Goal: Navigation & Orientation: Understand site structure

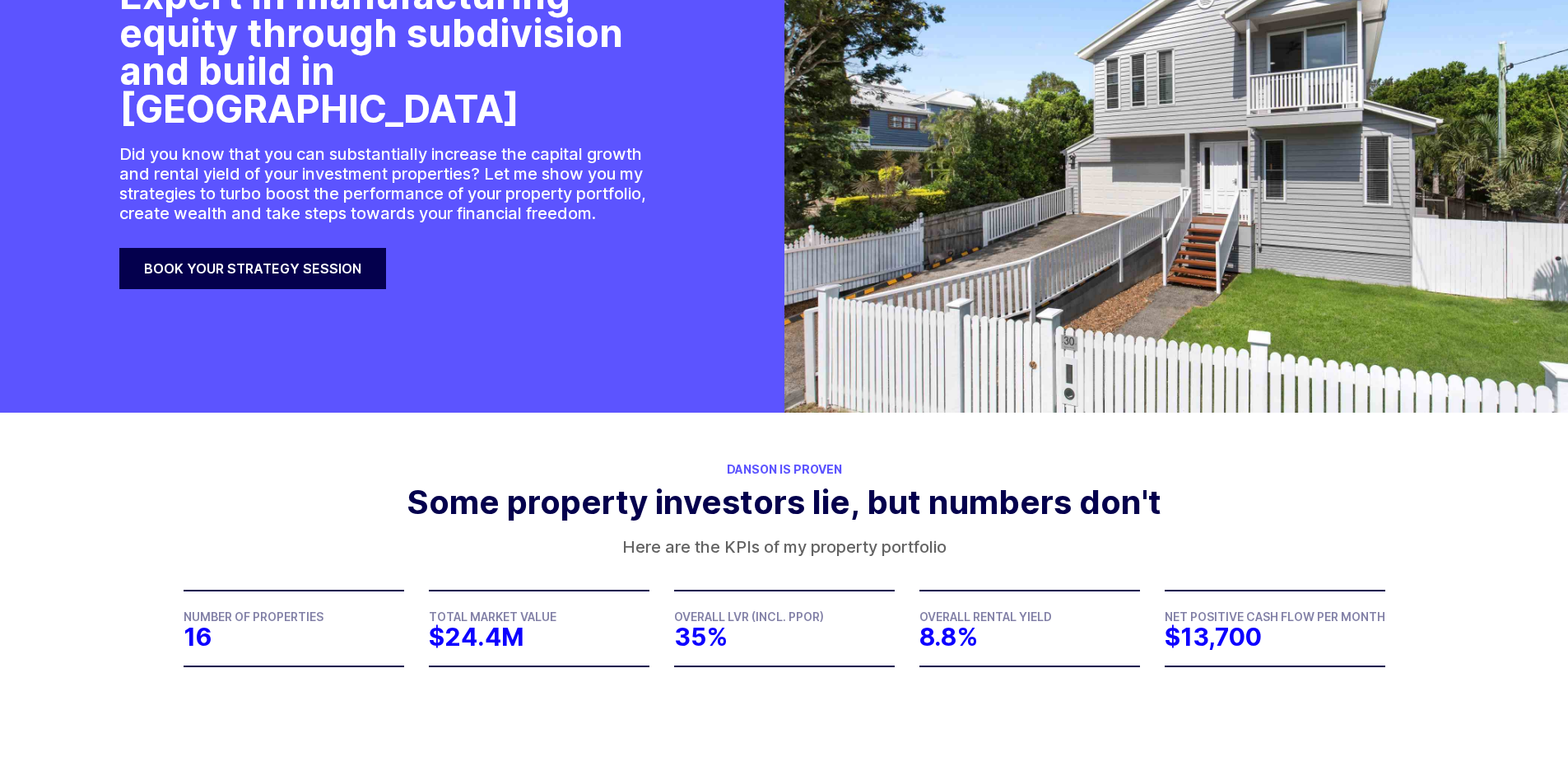
scroll to position [247, 0]
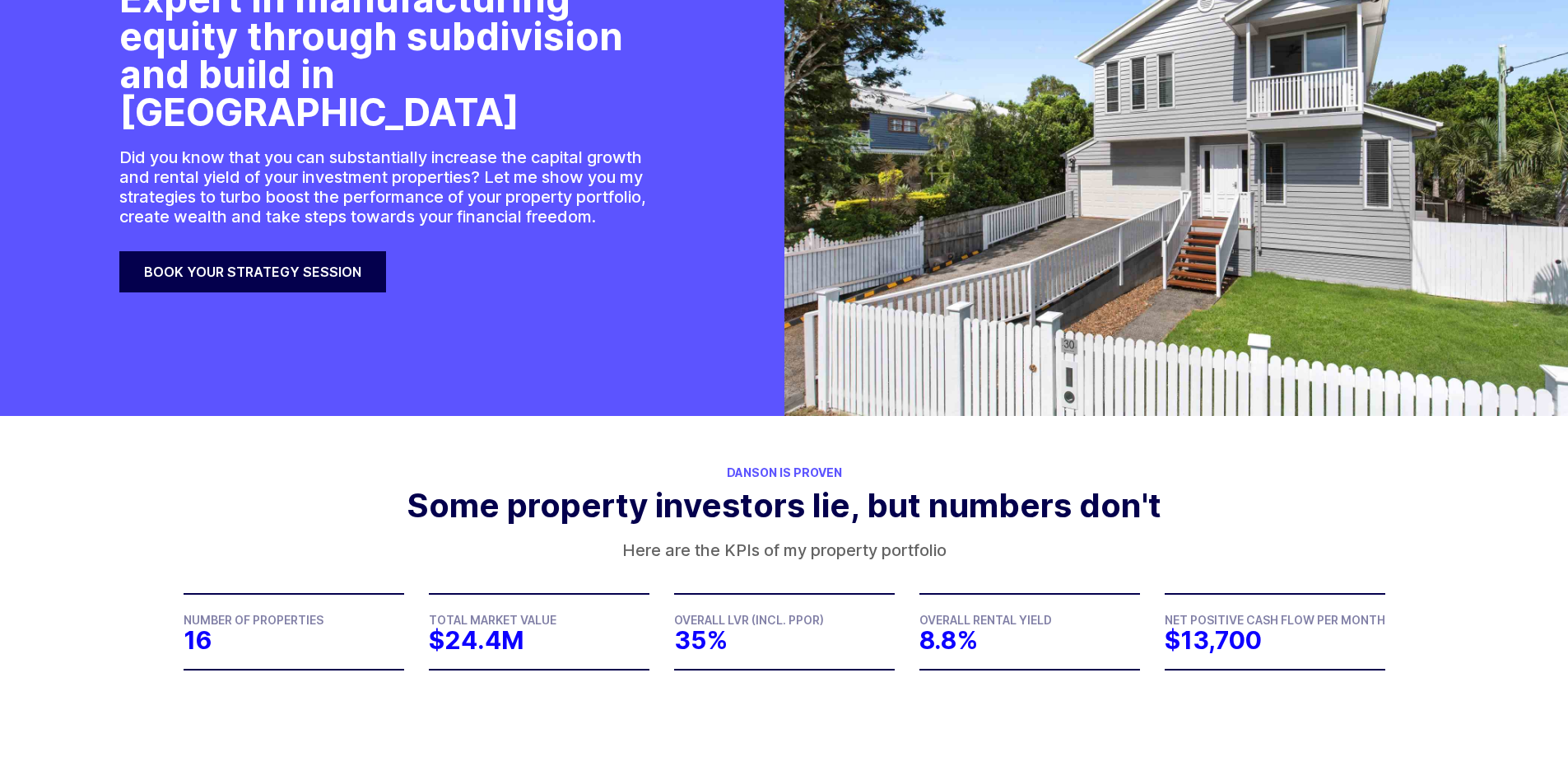
click at [1354, 482] on section "Danson is Proven Some property investors lie, but numbers don't Here are the KP…" at bounding box center [784, 592] width 1568 height 353
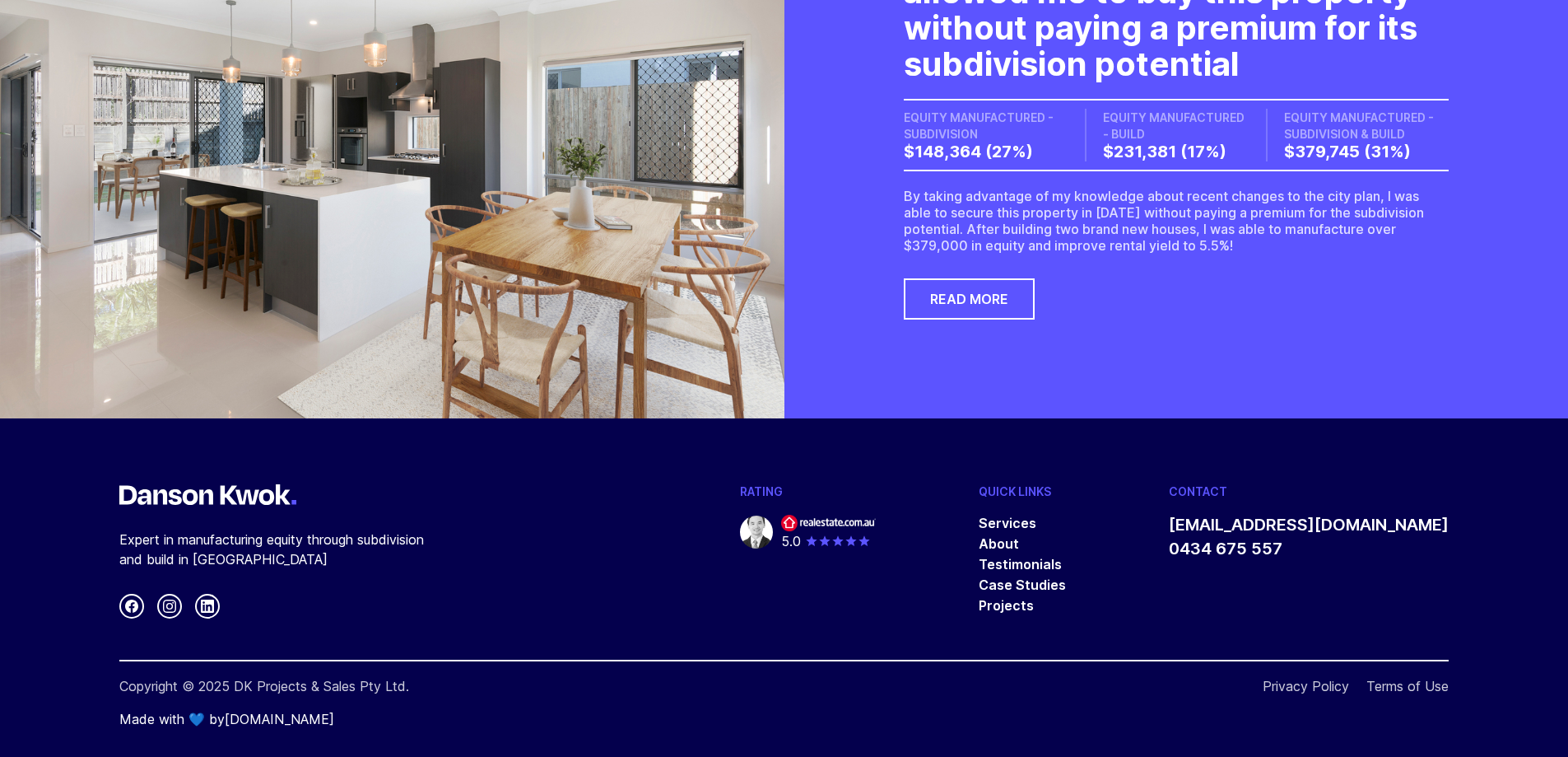
scroll to position [4761, 0]
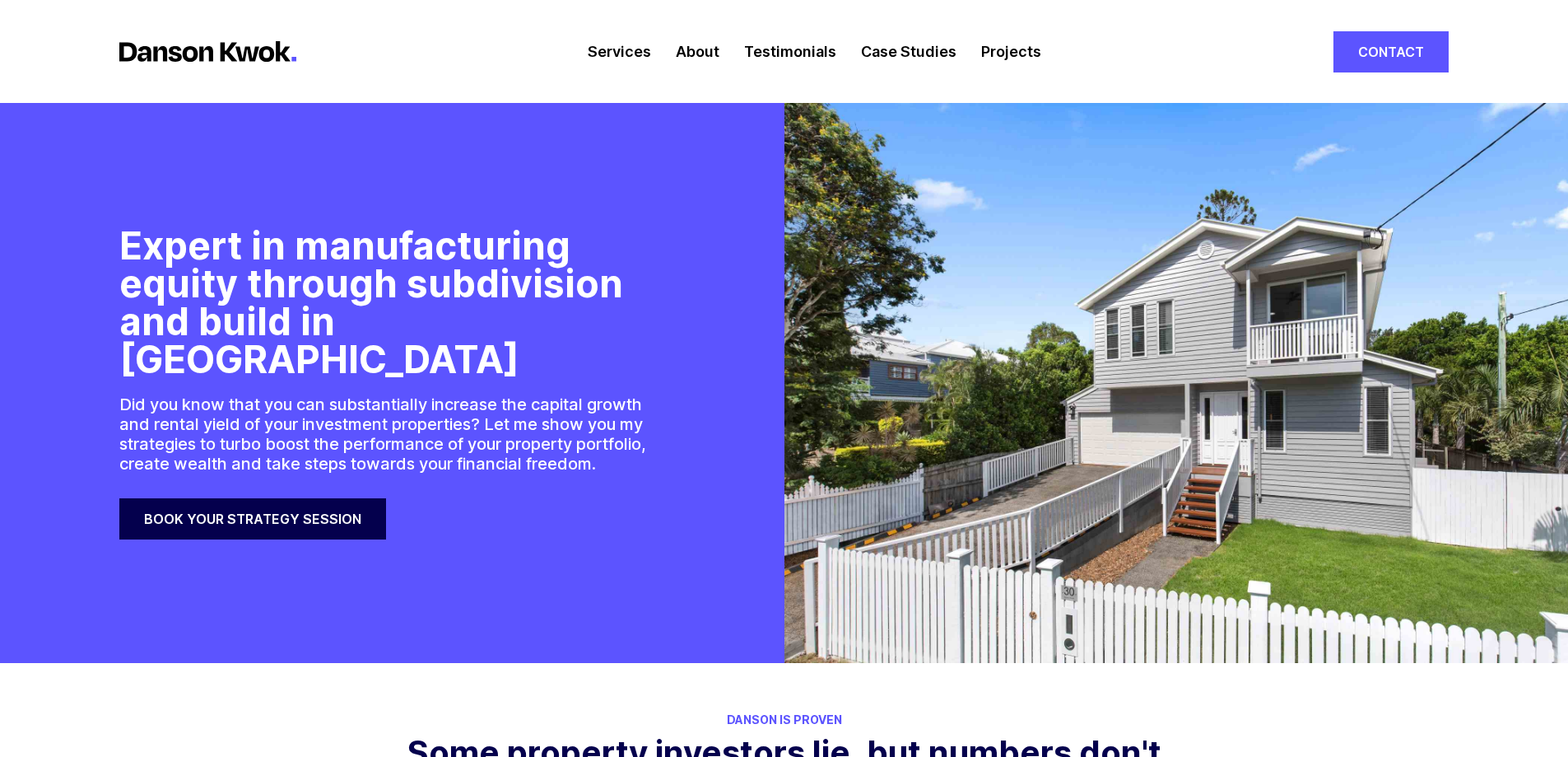
click at [643, 60] on link "Services" at bounding box center [620, 52] width 64 height 103
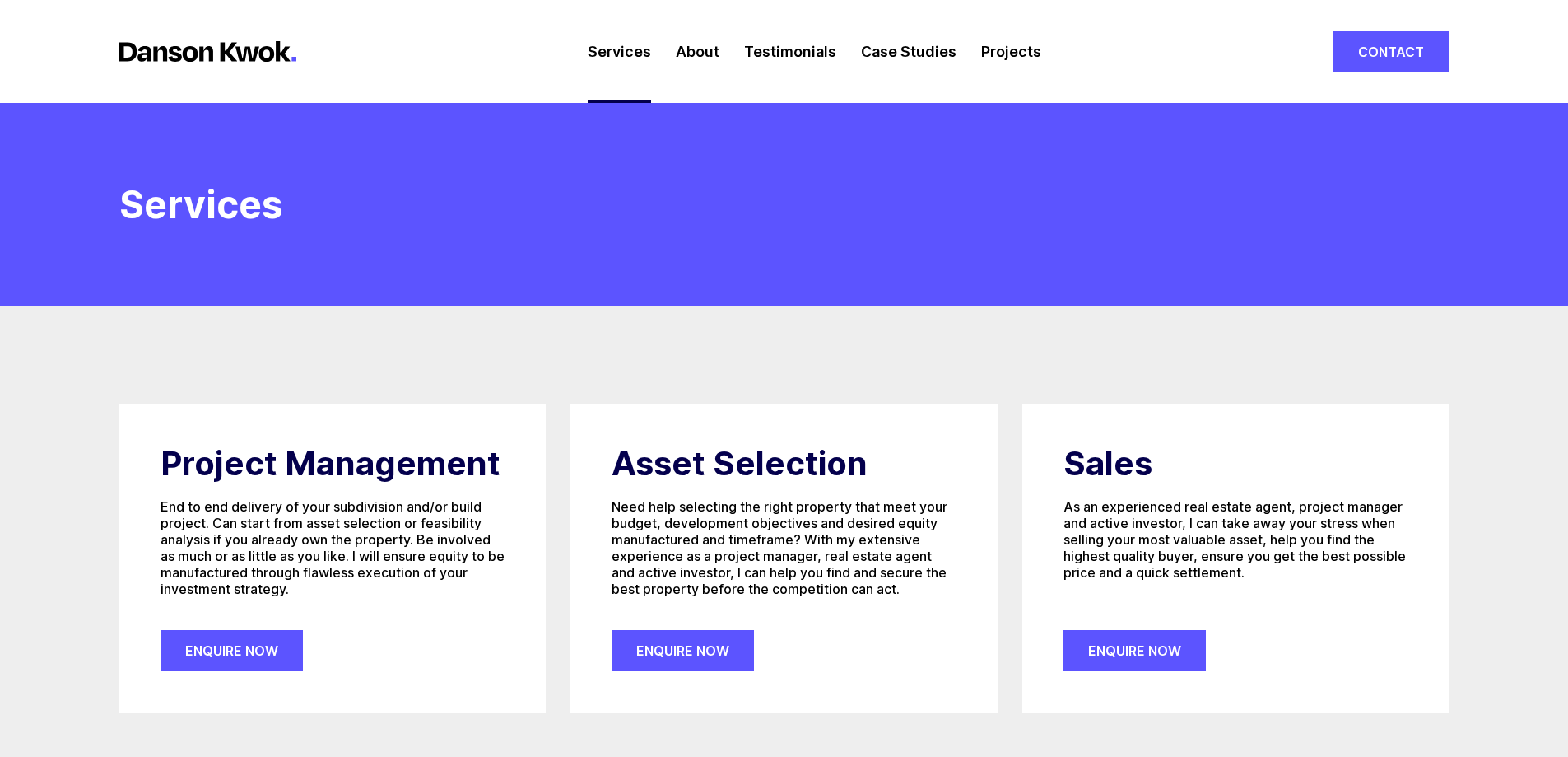
click at [704, 58] on link "About" at bounding box center [698, 52] width 44 height 103
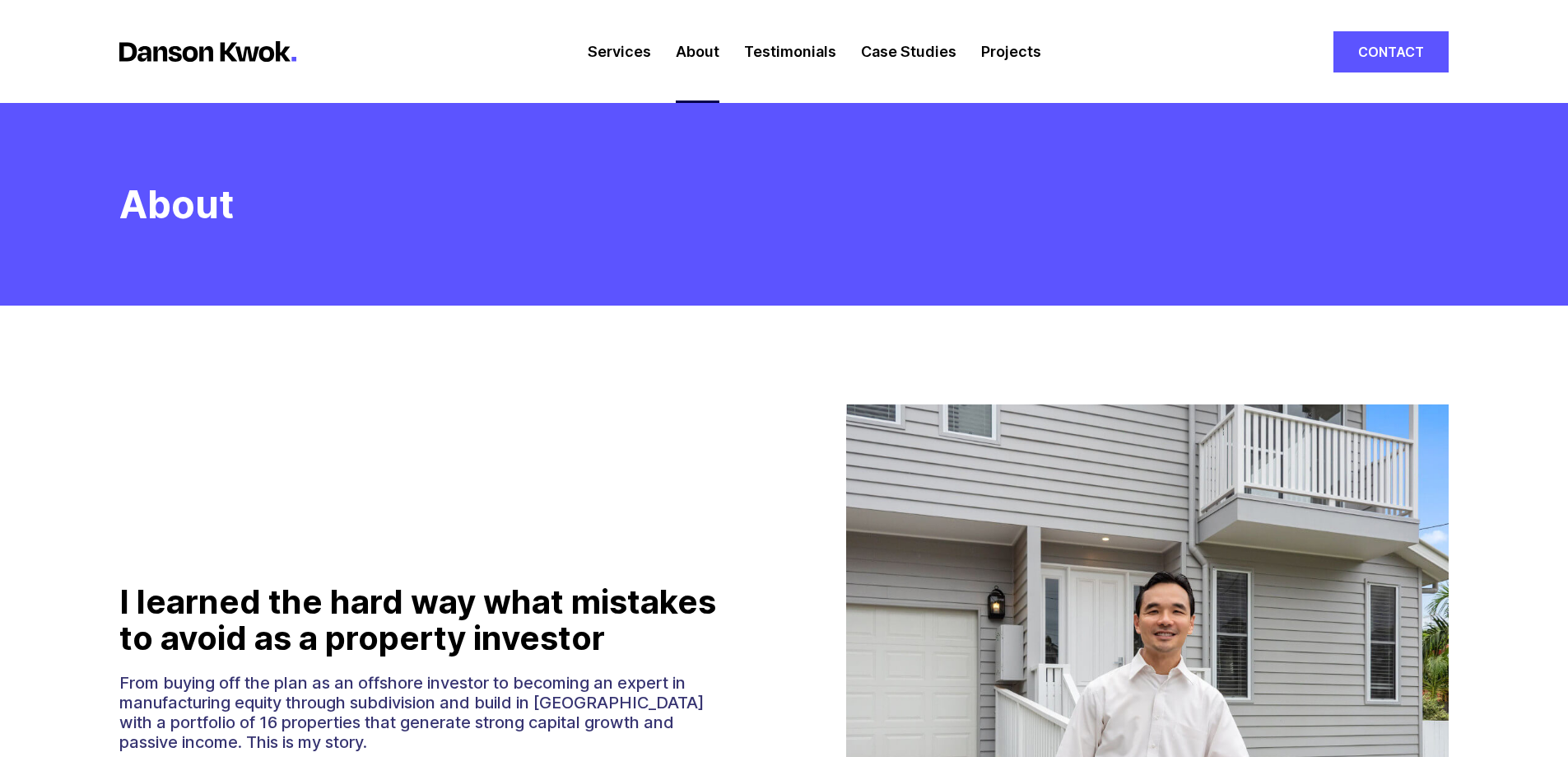
click at [806, 59] on link "Testimonials" at bounding box center [791, 52] width 92 height 103
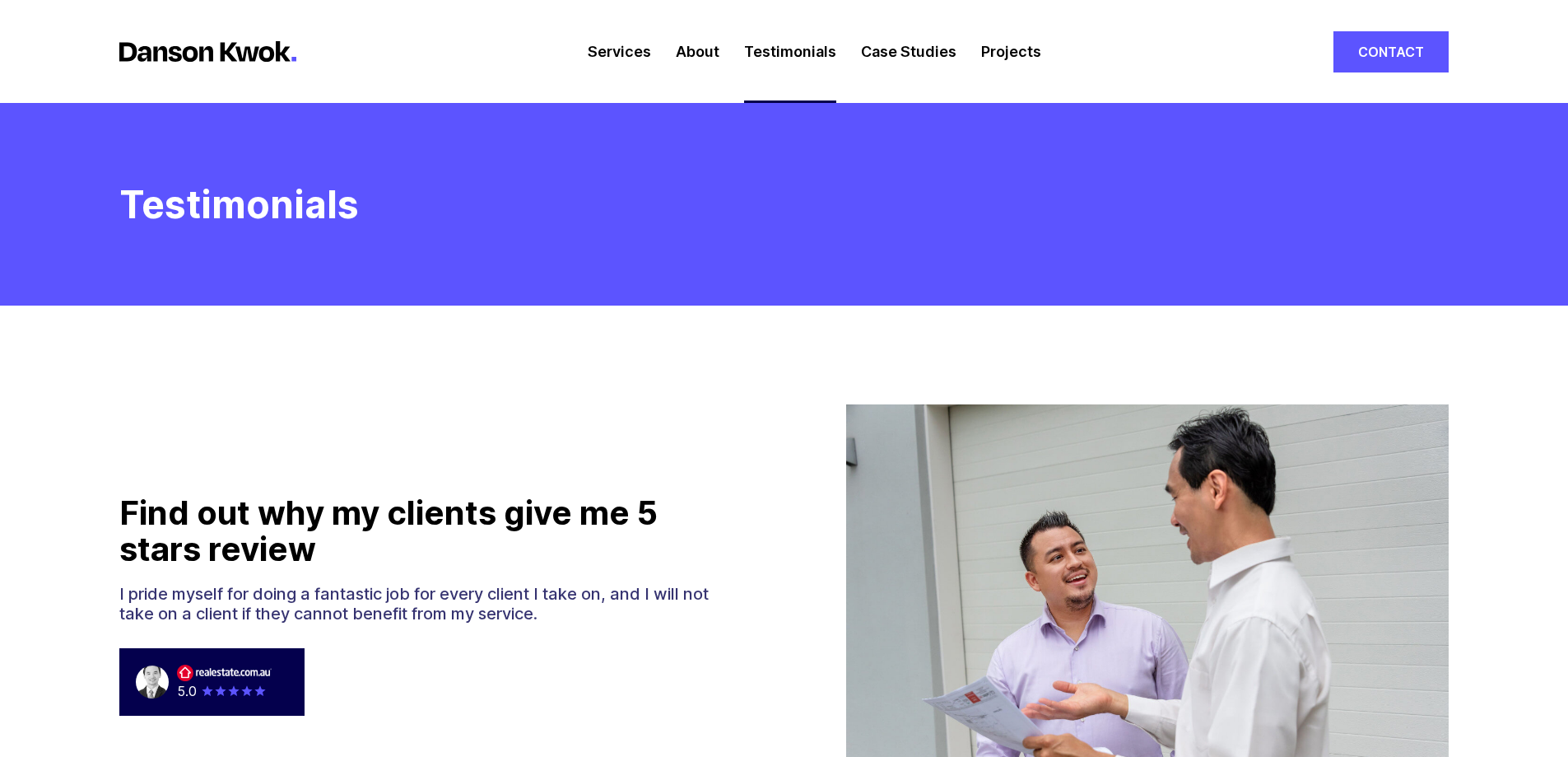
click at [905, 58] on link "Case Studies" at bounding box center [909, 52] width 96 height 103
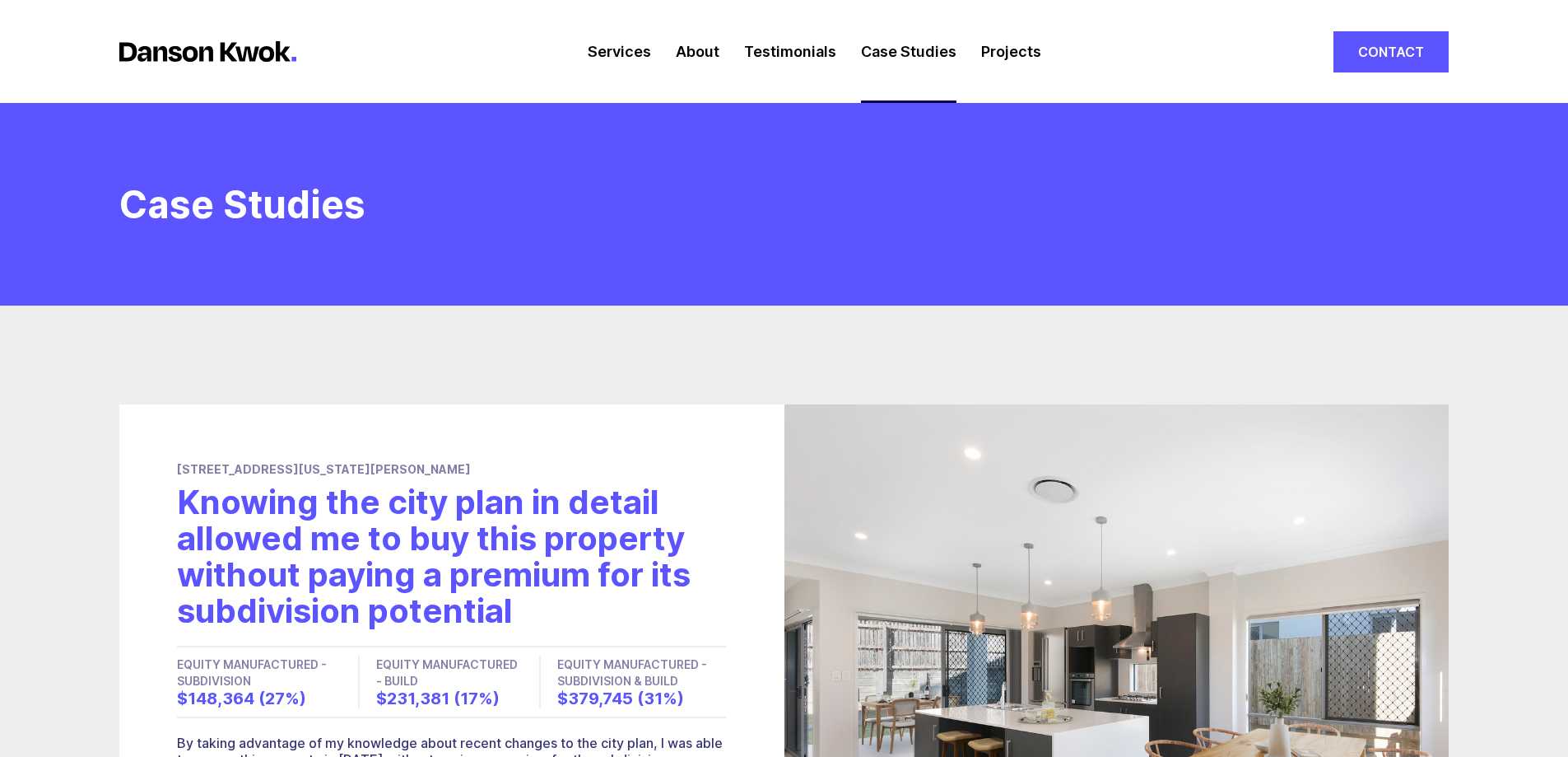
click at [1028, 50] on link "Projects" at bounding box center [1012, 52] width 60 height 103
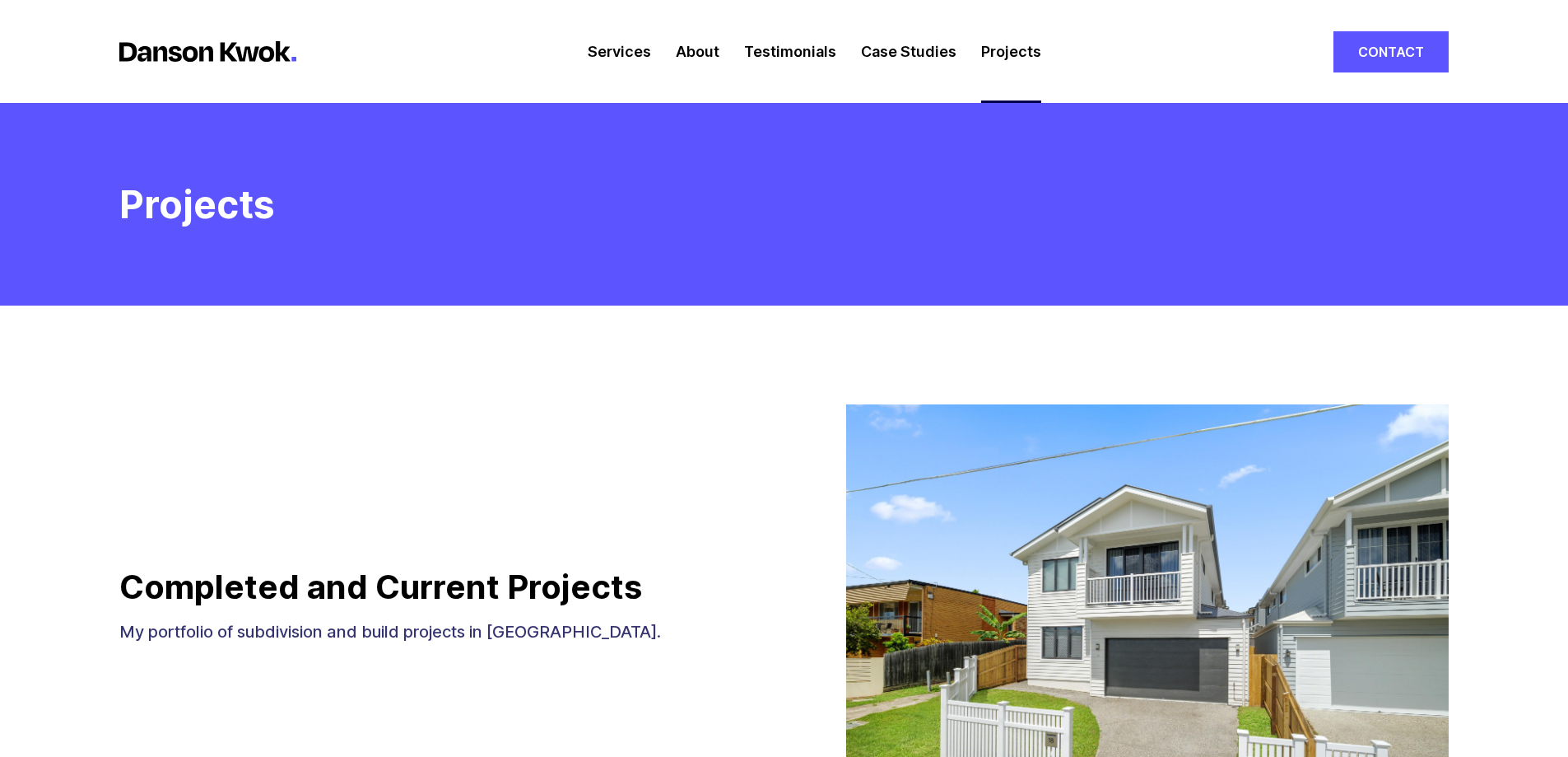
click at [673, 51] on li "About" at bounding box center [697, 52] width 68 height 103
click at [633, 51] on link "Services" at bounding box center [620, 52] width 64 height 103
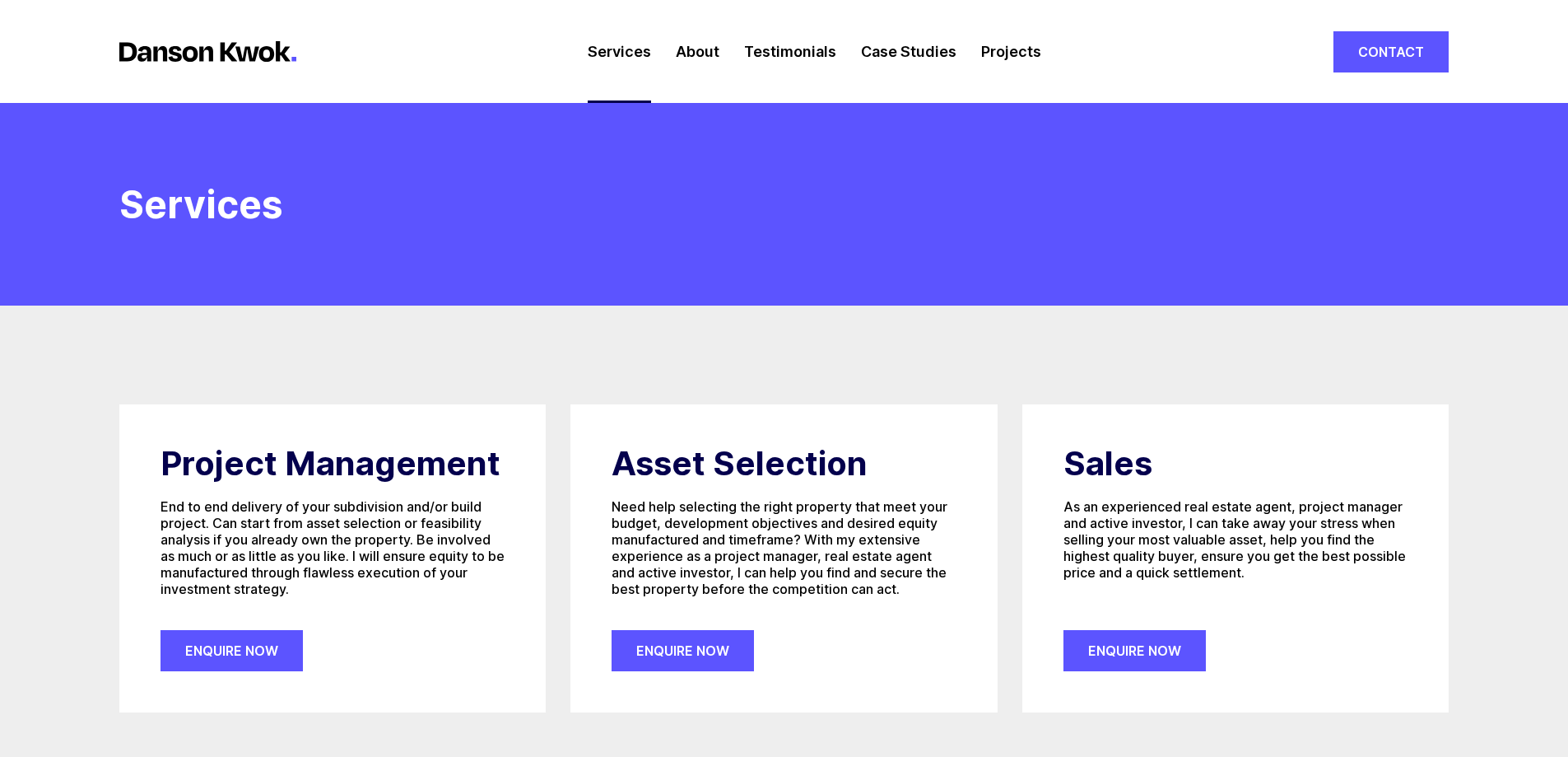
click at [688, 51] on link "About" at bounding box center [698, 52] width 44 height 103
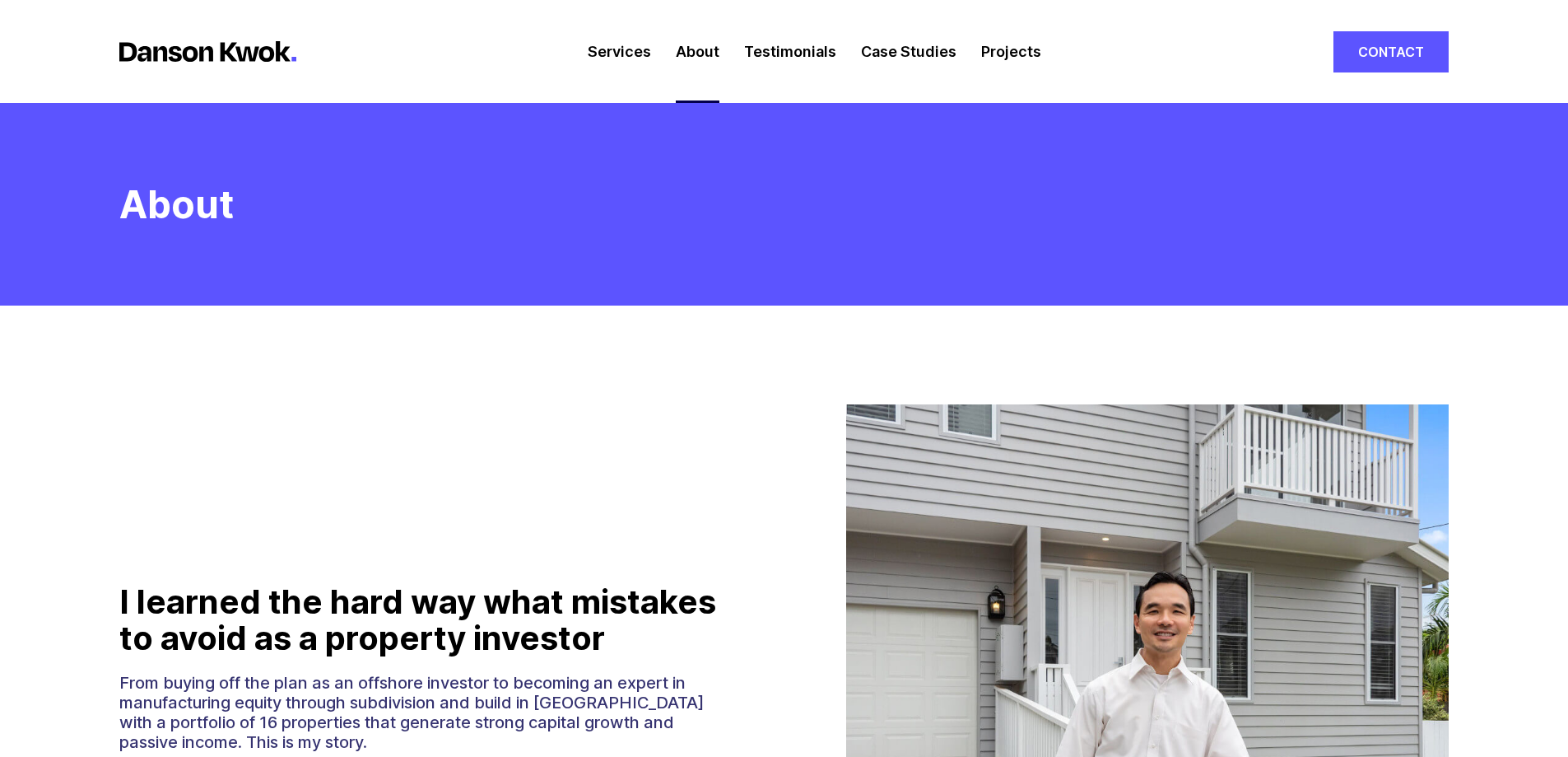
click at [781, 54] on link "Testimonials" at bounding box center [791, 52] width 92 height 103
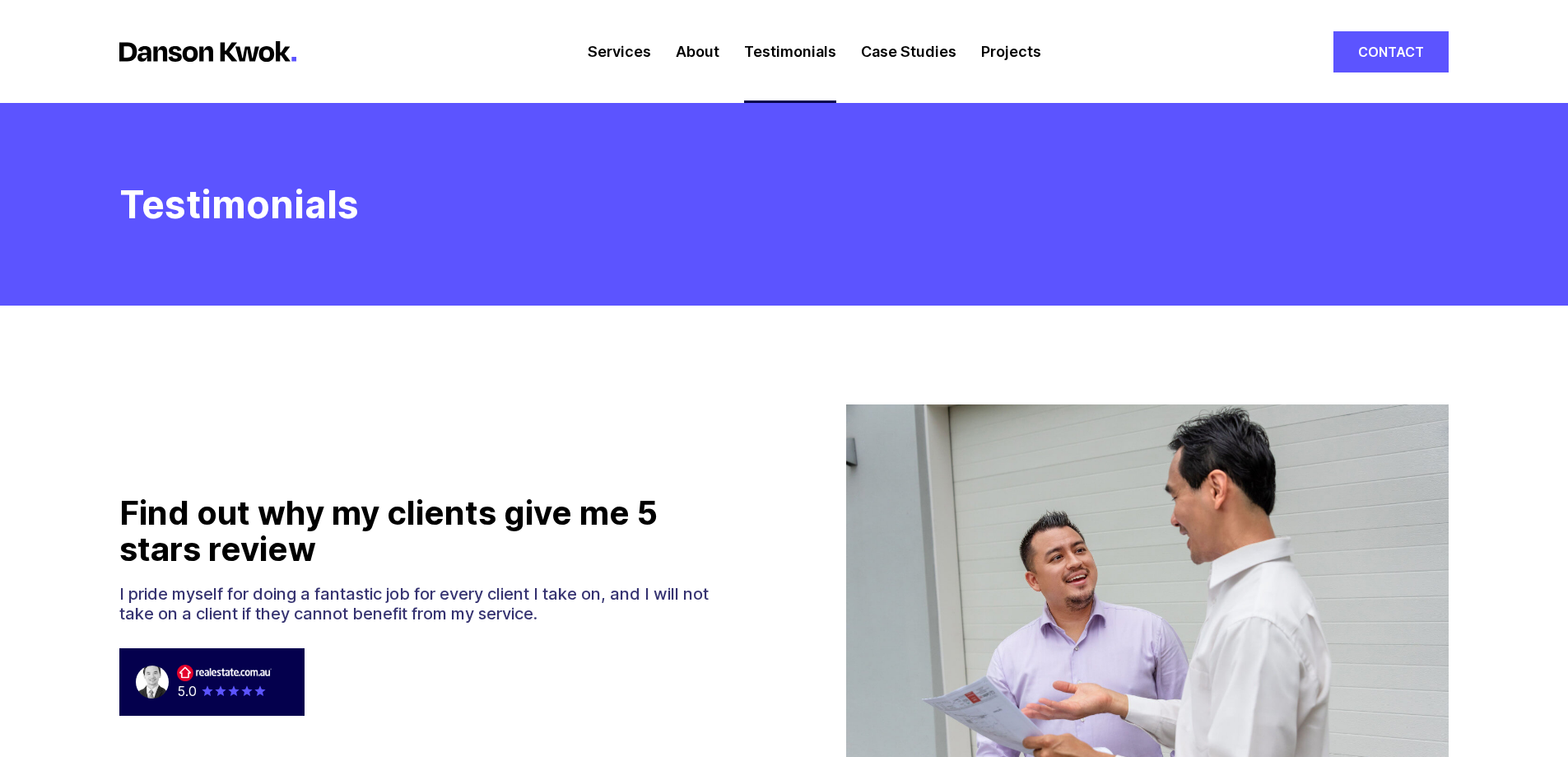
click at [923, 54] on link "Case Studies" at bounding box center [909, 52] width 96 height 103
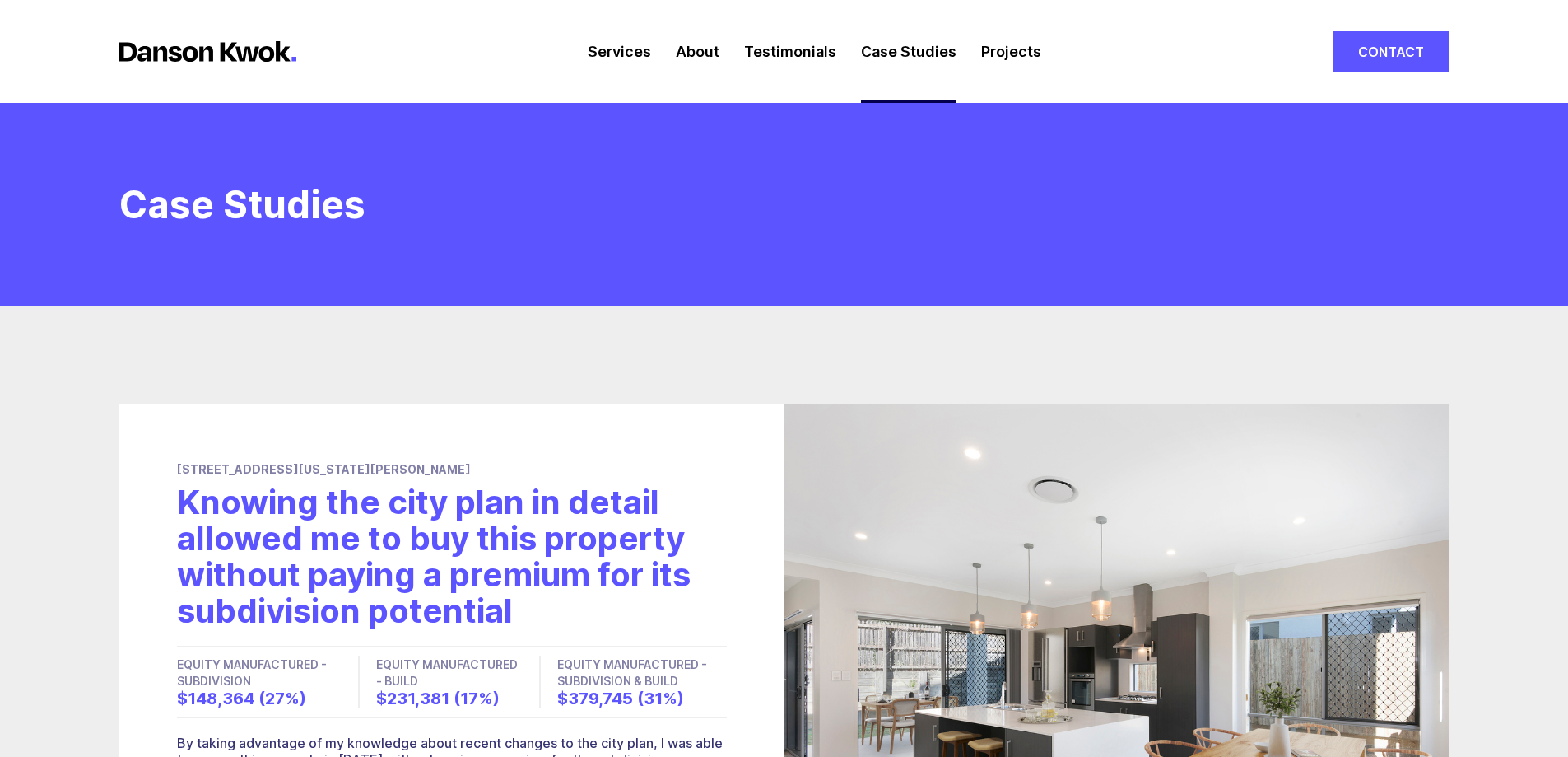
click at [853, 59] on li "Case Studies" at bounding box center [909, 52] width 120 height 103
click at [791, 56] on link "Testimonials" at bounding box center [791, 52] width 92 height 103
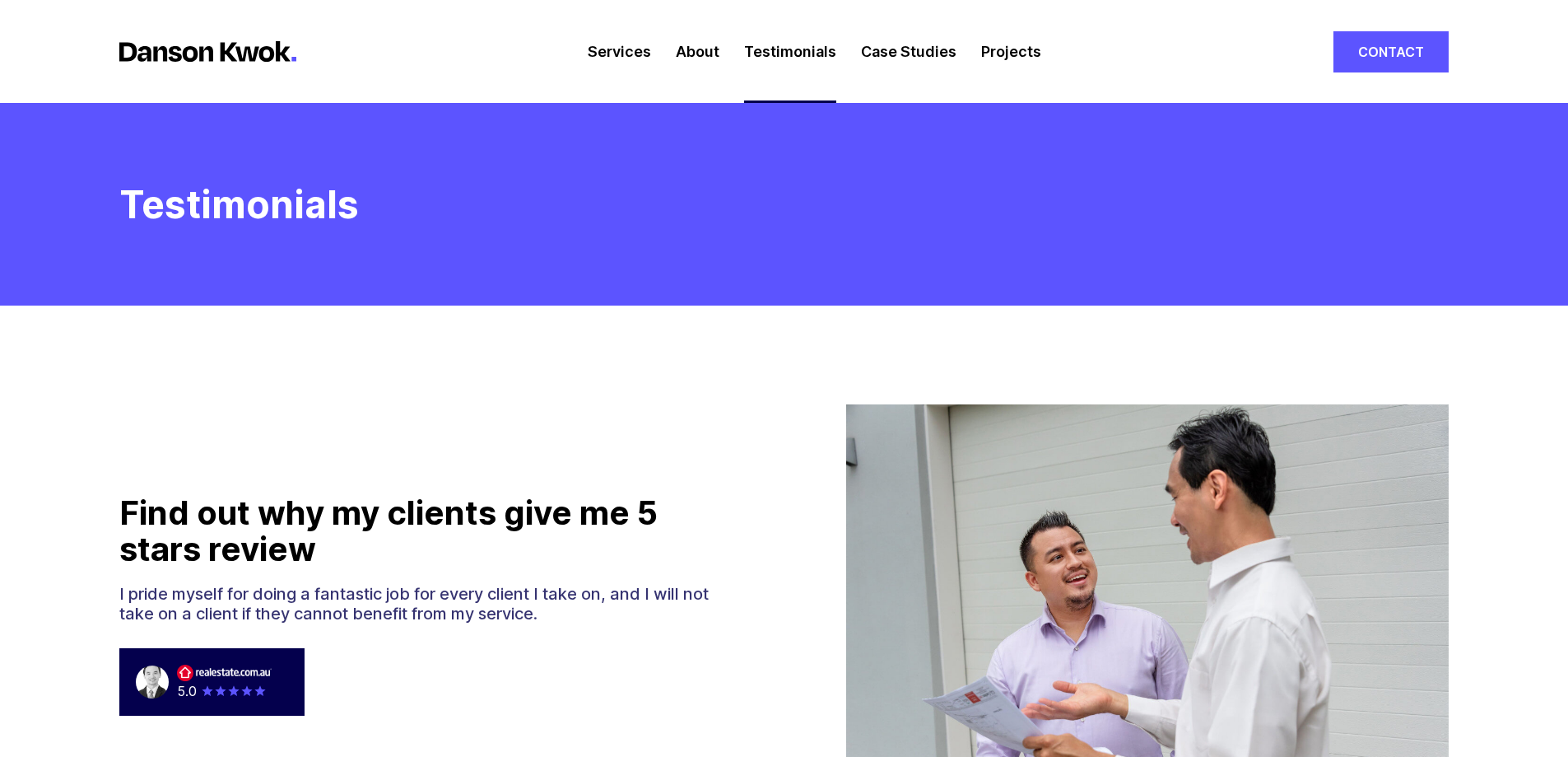
click at [911, 48] on link "Case Studies" at bounding box center [909, 52] width 96 height 103
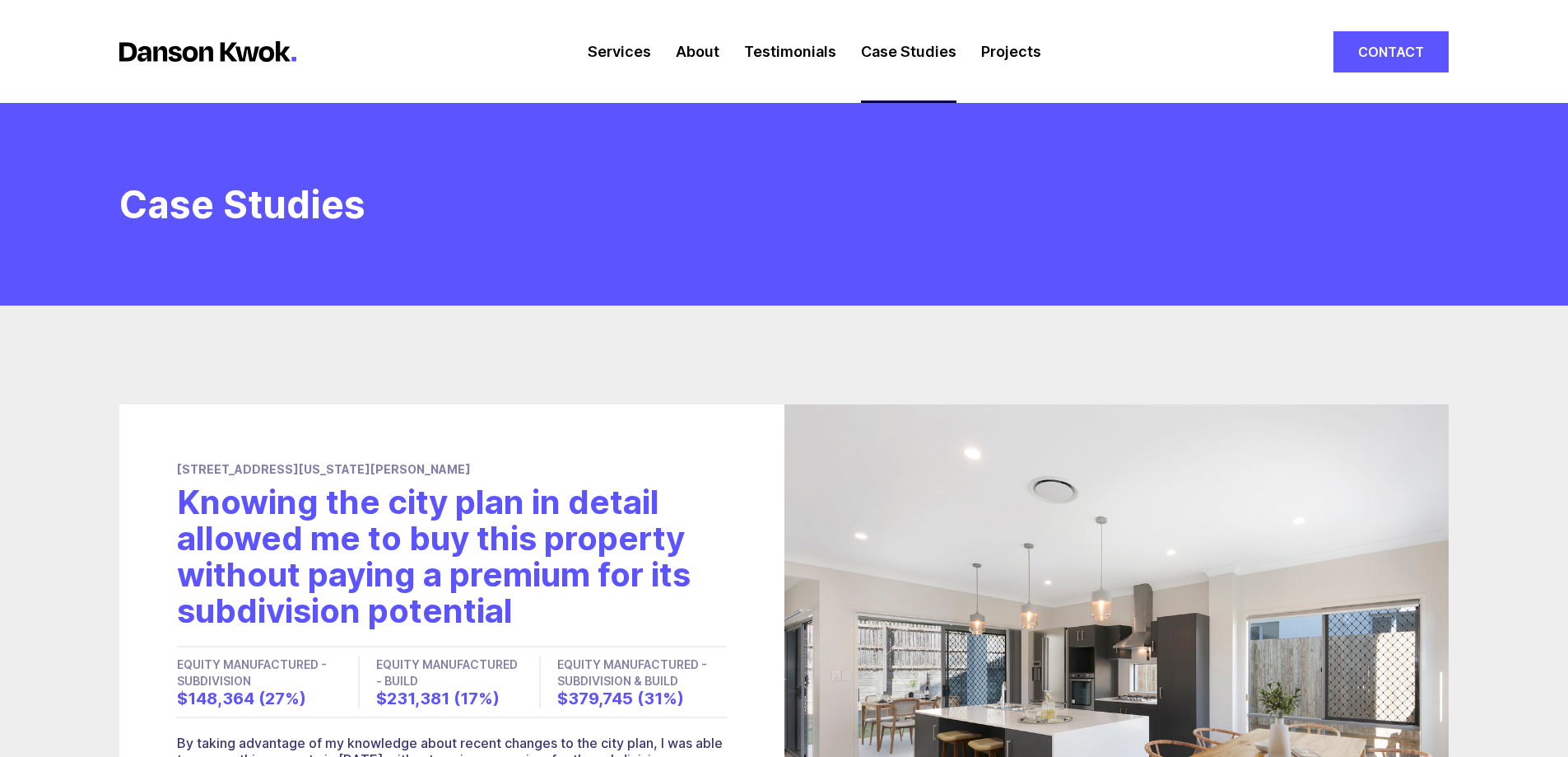
click at [1016, 47] on link "Projects" at bounding box center [1012, 52] width 60 height 103
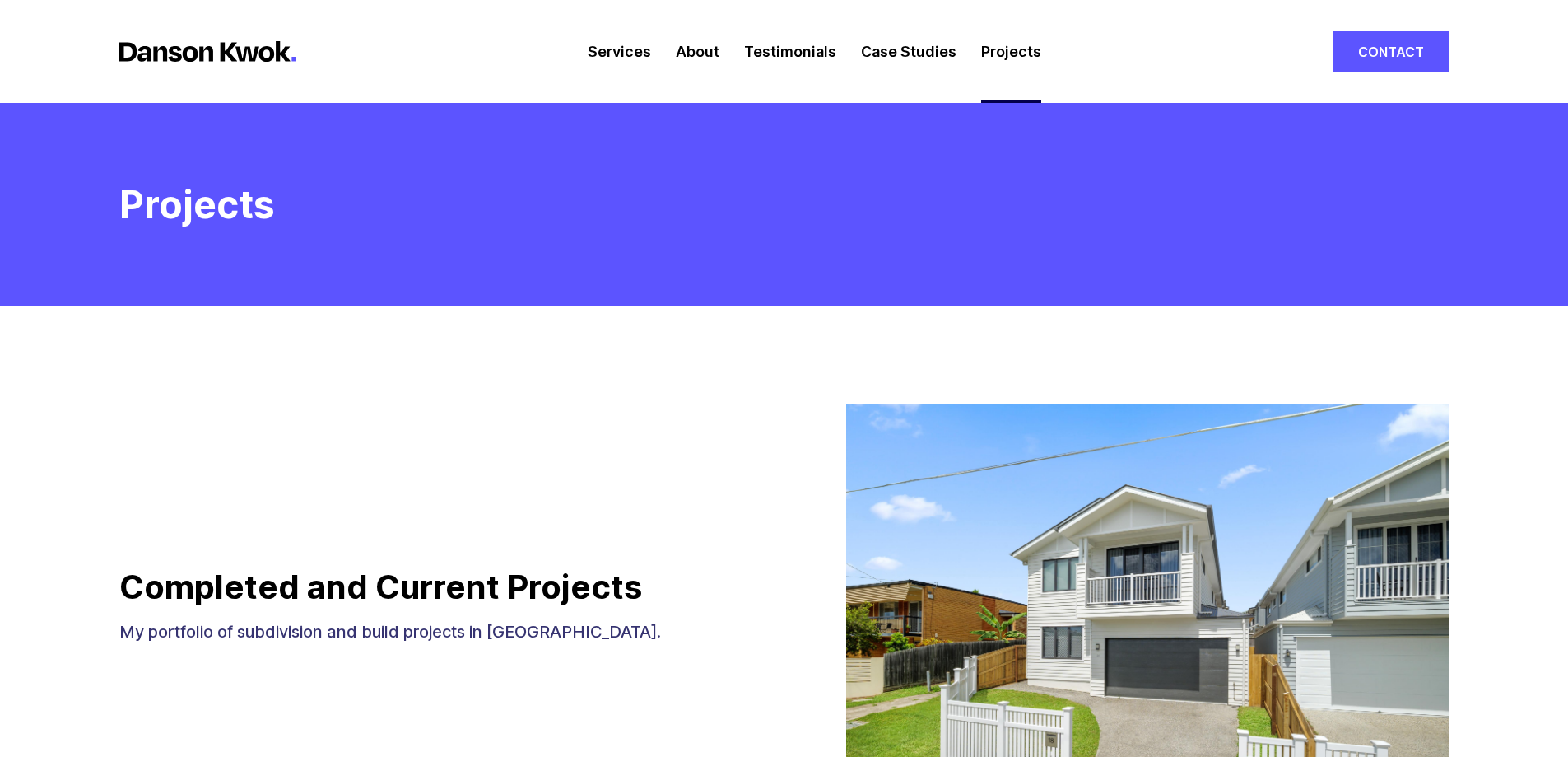
click at [625, 54] on link "Services" at bounding box center [620, 52] width 64 height 103
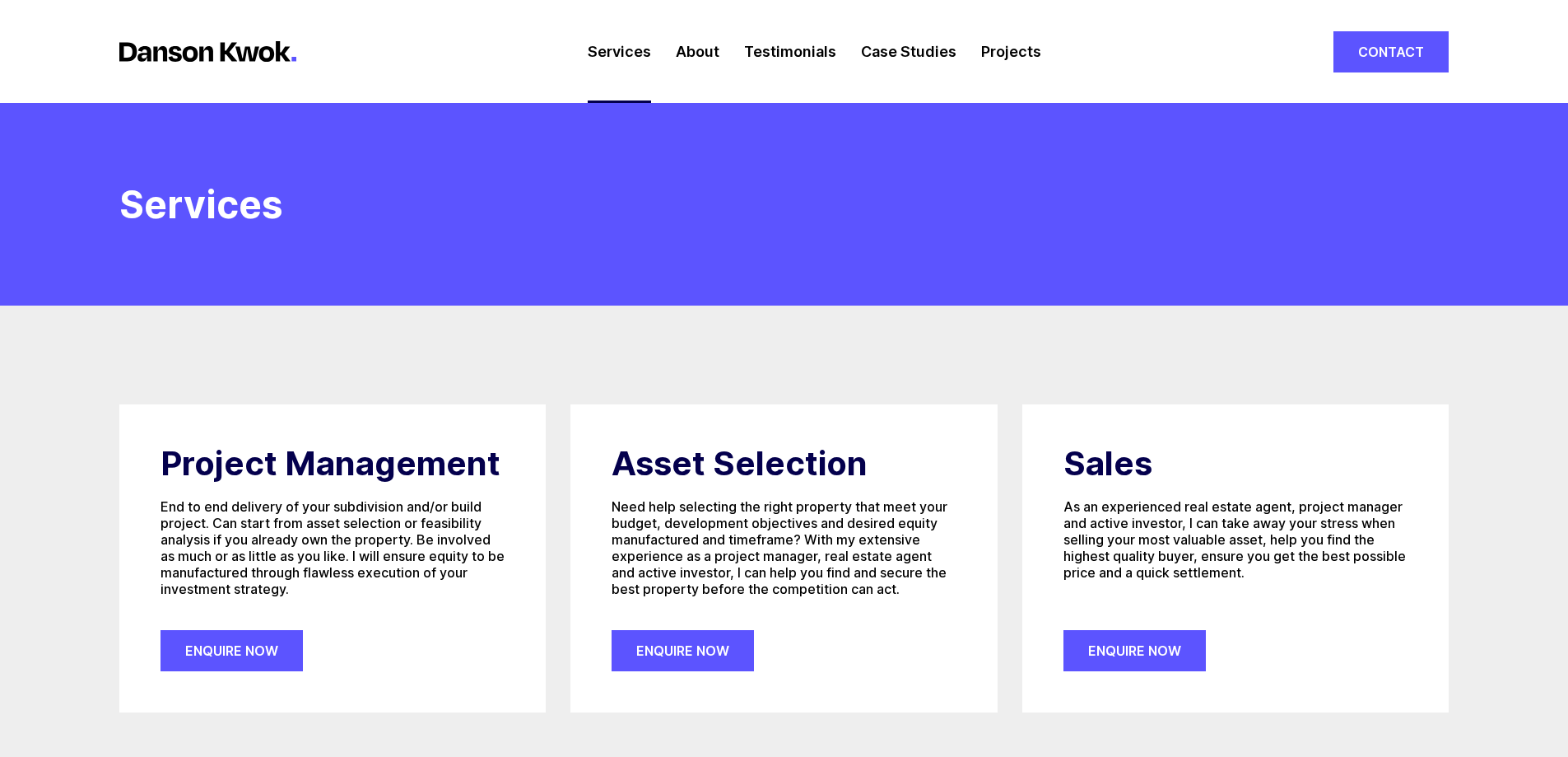
click at [703, 42] on link "About" at bounding box center [698, 52] width 44 height 103
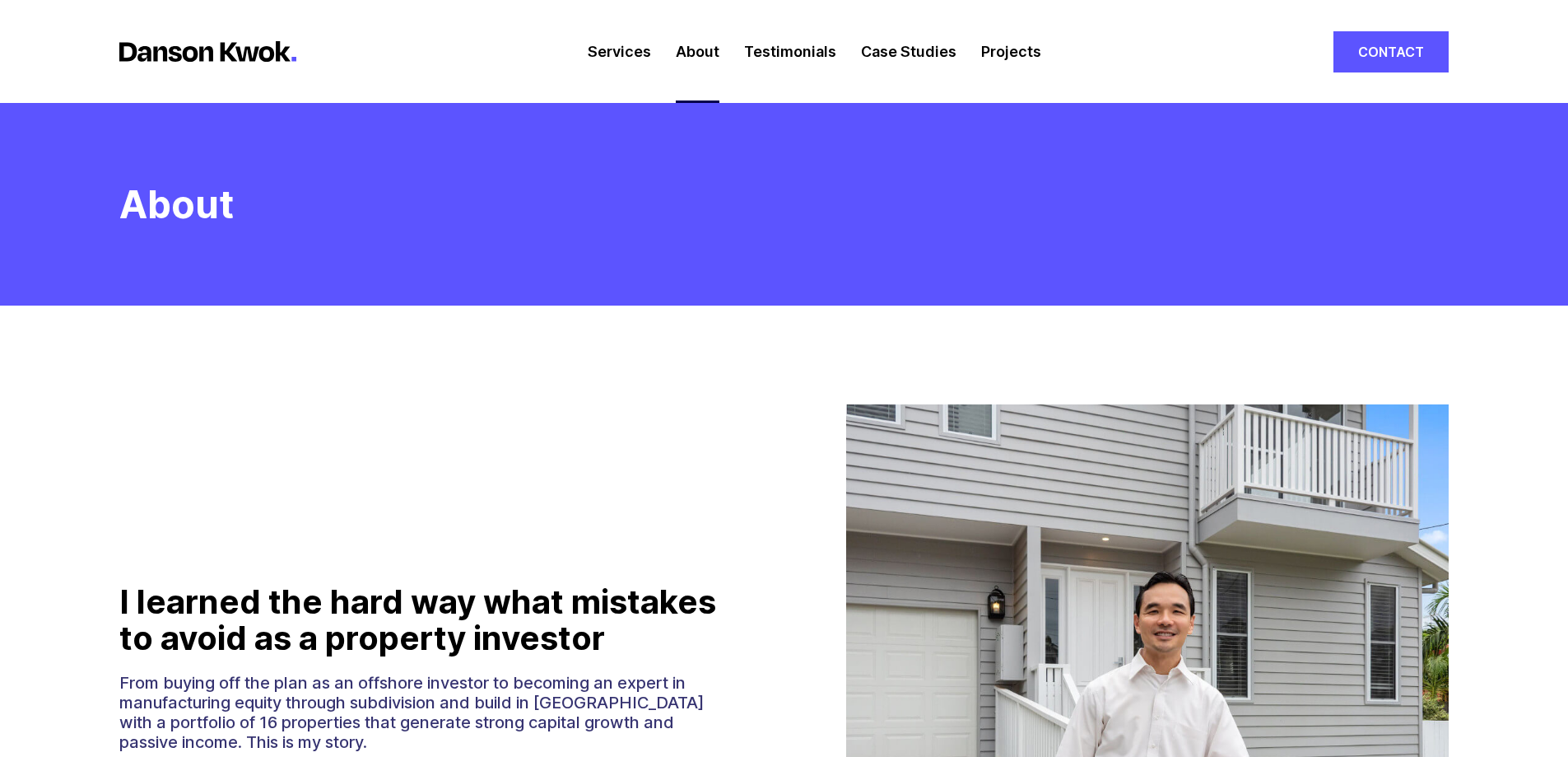
click at [777, 52] on link "Testimonials" at bounding box center [791, 52] width 92 height 103
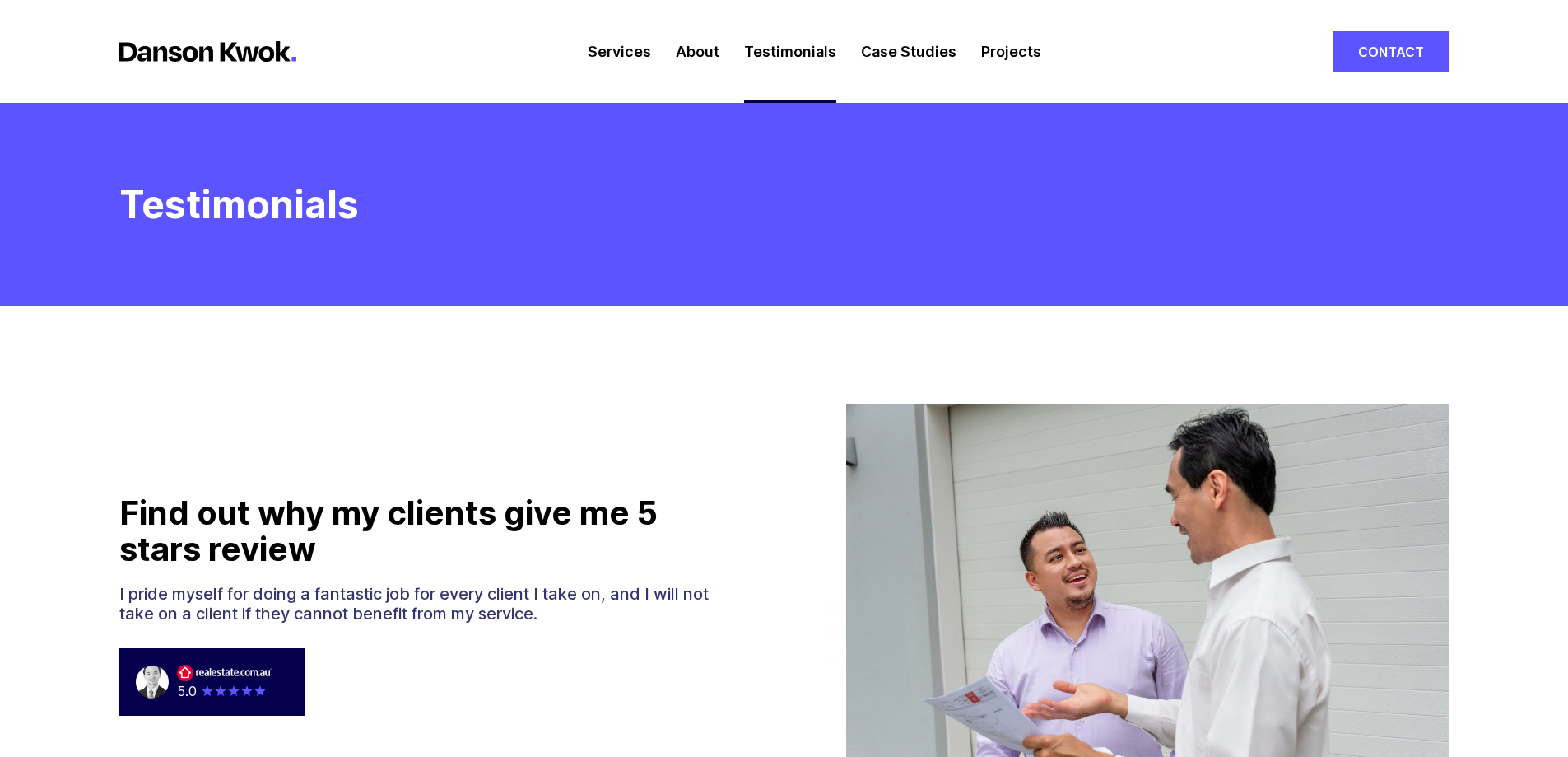
click at [917, 62] on link "Case Studies" at bounding box center [909, 52] width 96 height 103
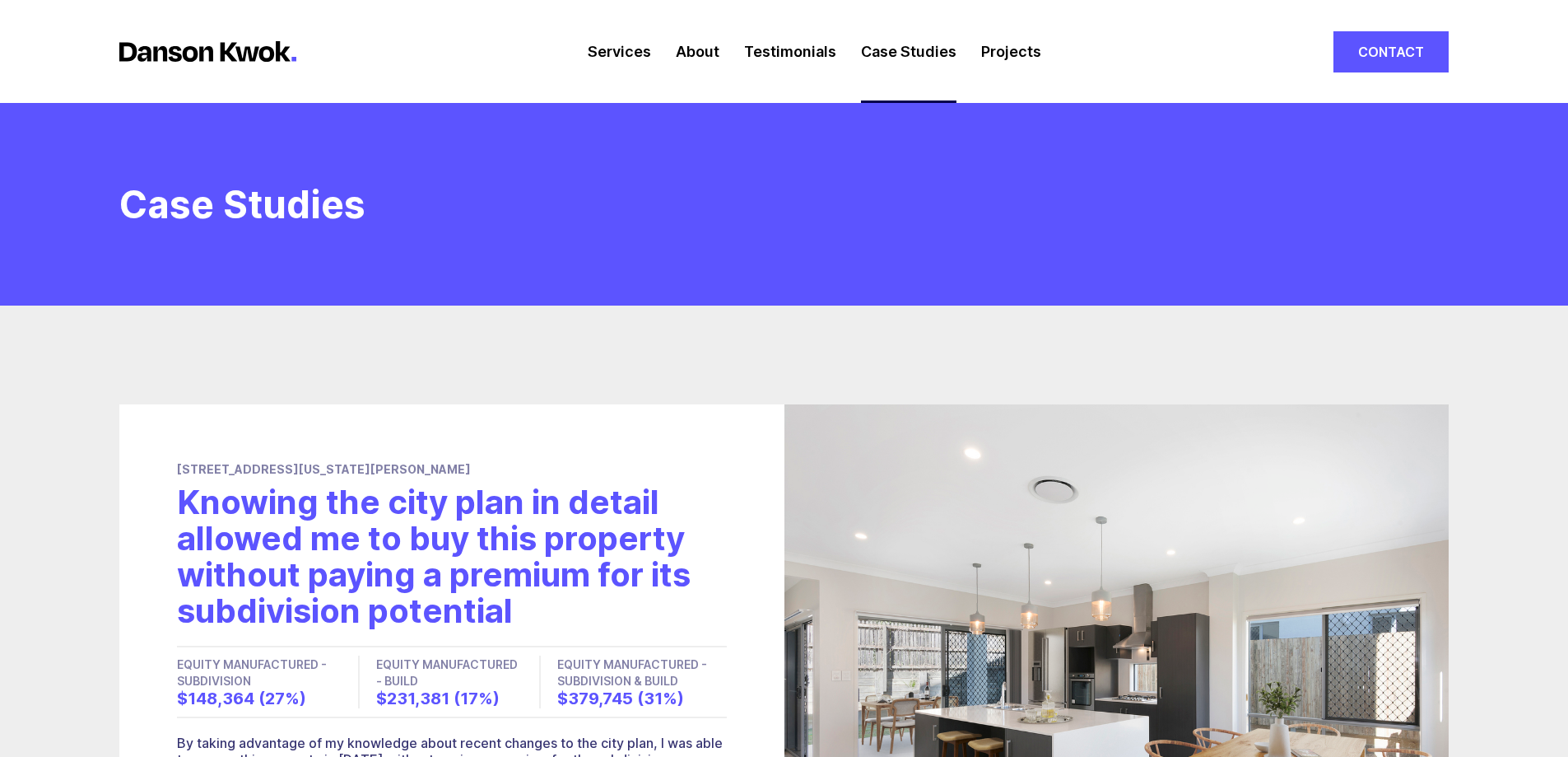
click at [1007, 62] on link "Projects" at bounding box center [1012, 52] width 60 height 103
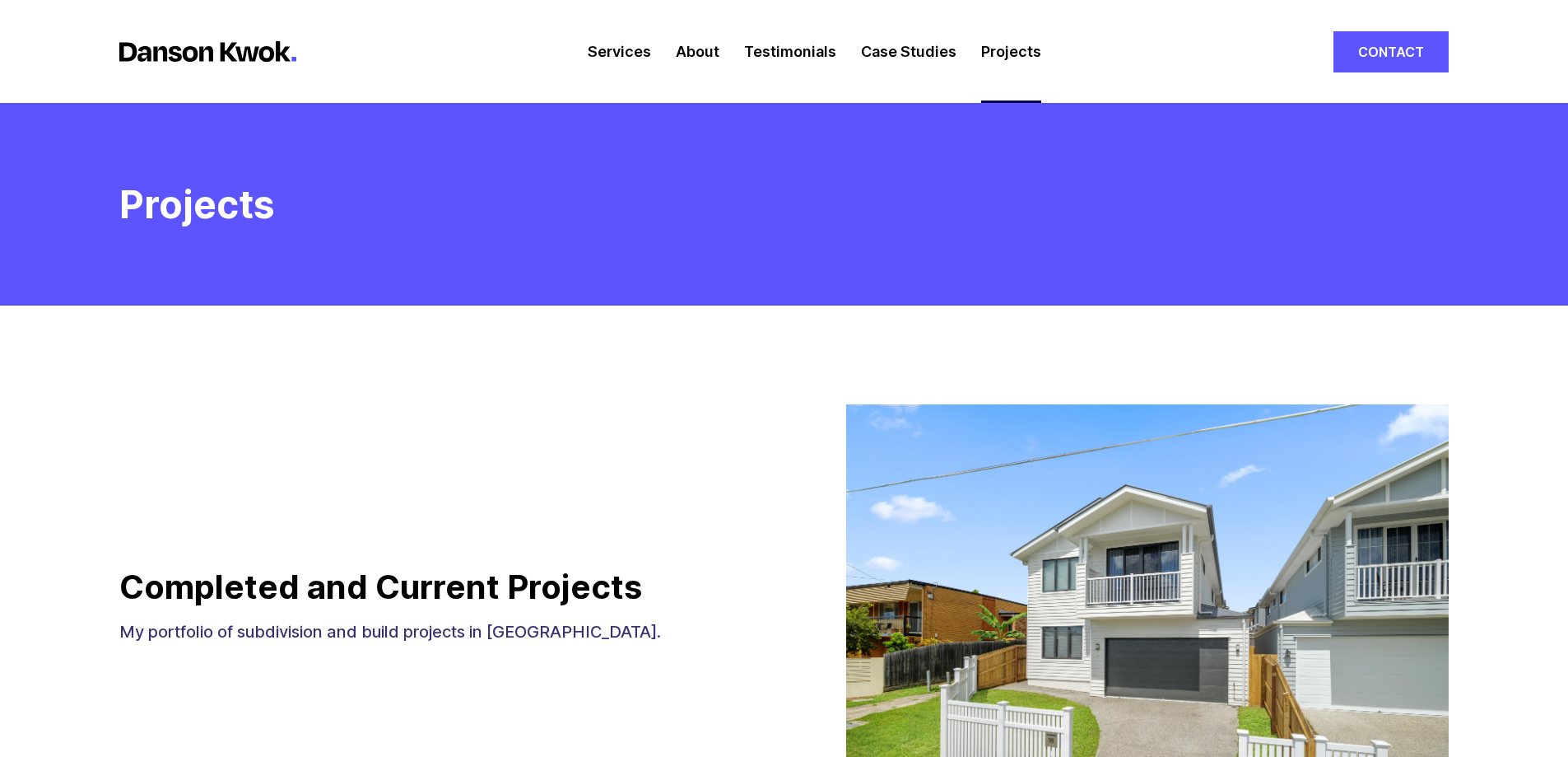
click at [602, 57] on link "Services" at bounding box center [620, 52] width 64 height 103
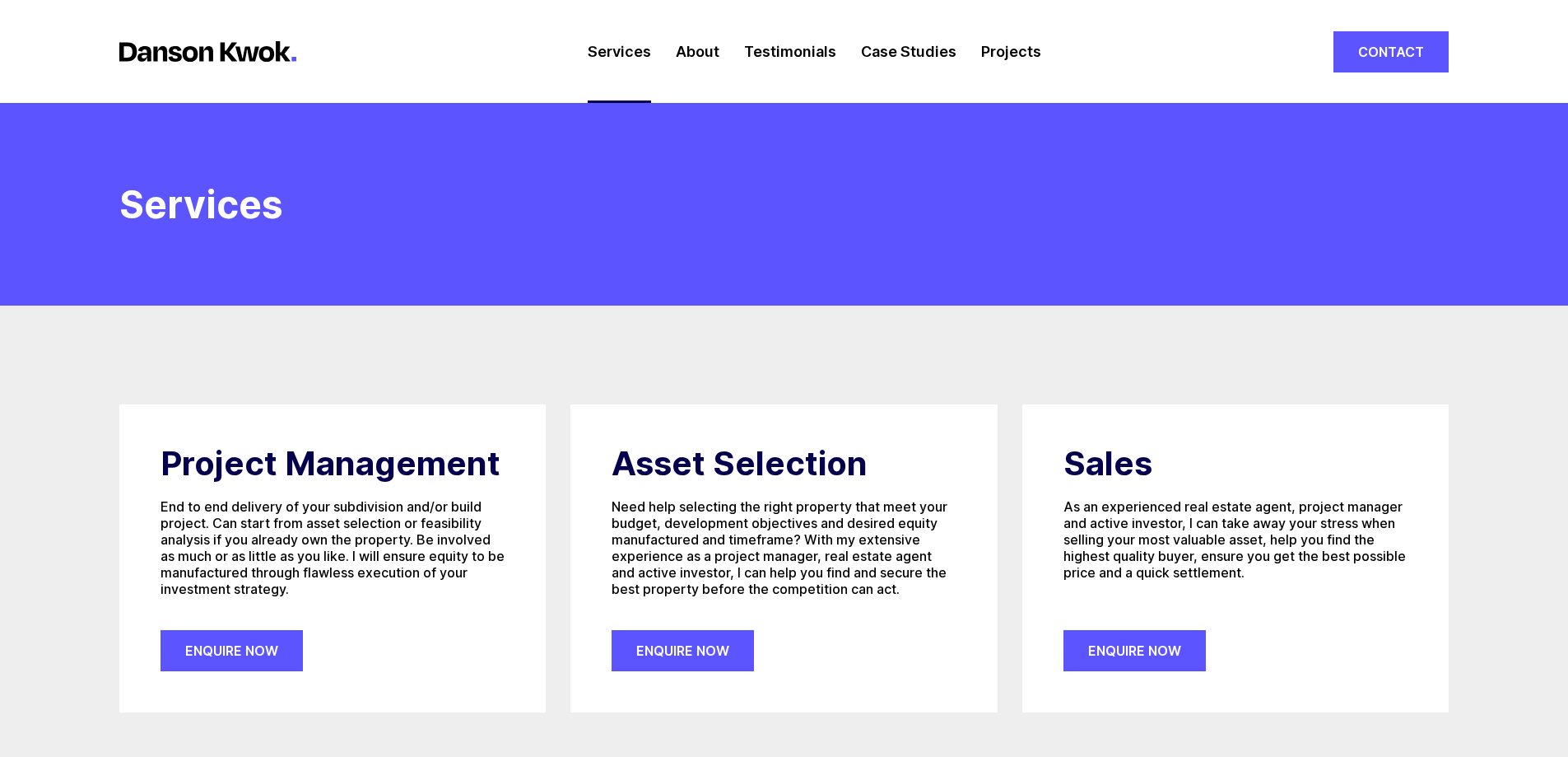
click at [698, 57] on link "About" at bounding box center [698, 52] width 44 height 103
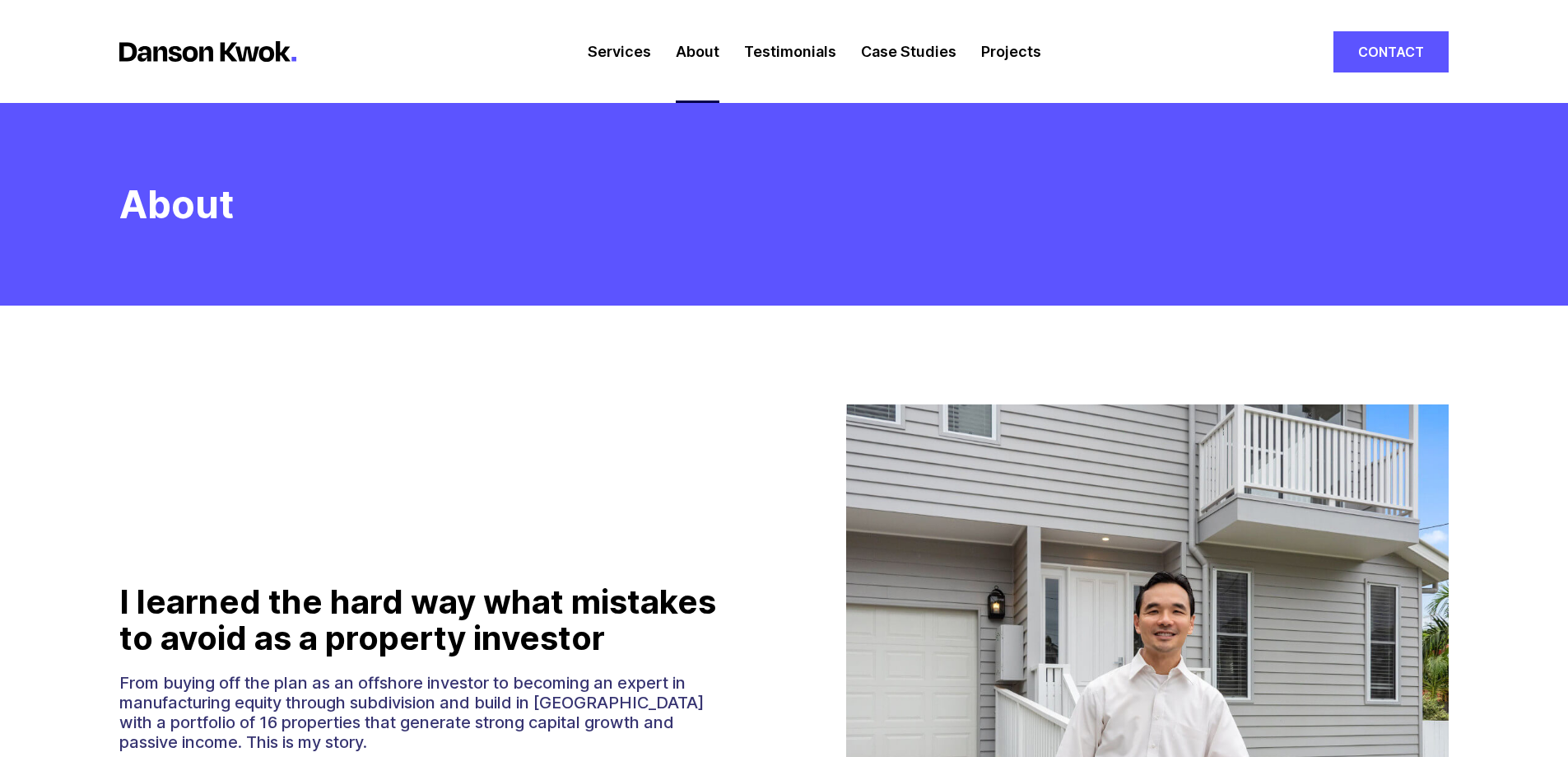
click at [781, 58] on link "Testimonials" at bounding box center [791, 52] width 92 height 103
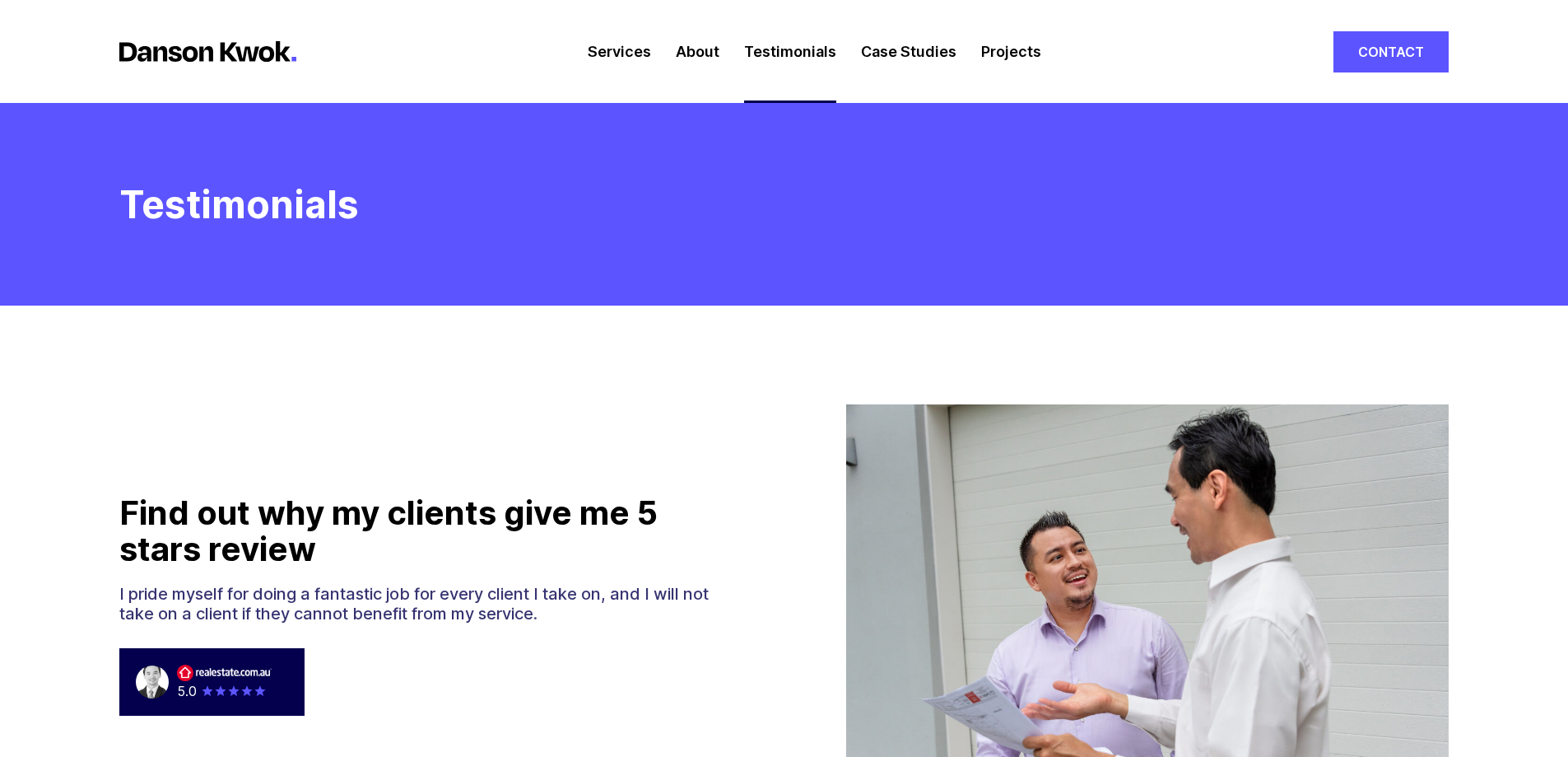
click at [928, 51] on link "Case Studies" at bounding box center [909, 52] width 96 height 103
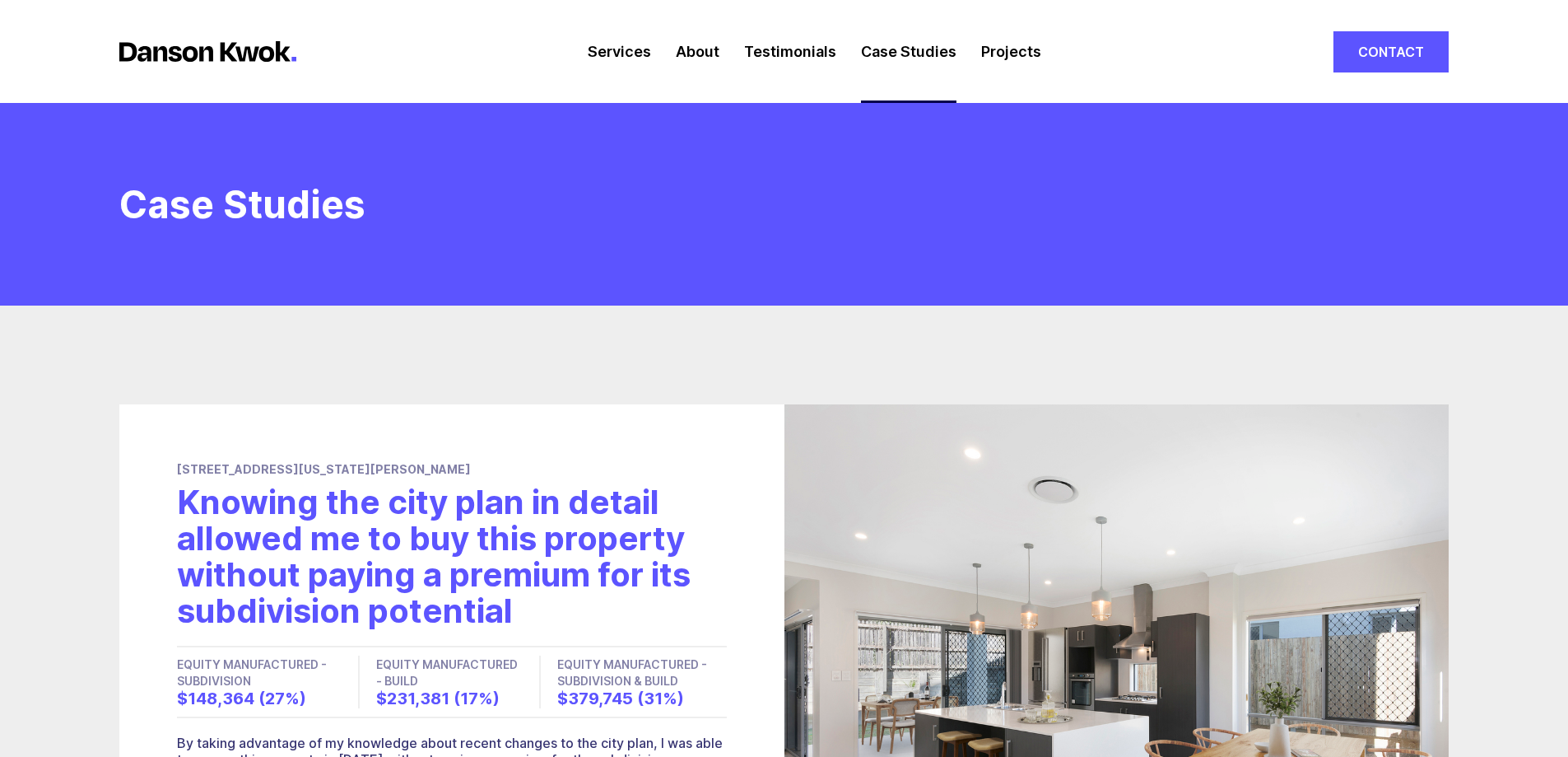
click at [1021, 65] on link "Projects" at bounding box center [1012, 52] width 60 height 103
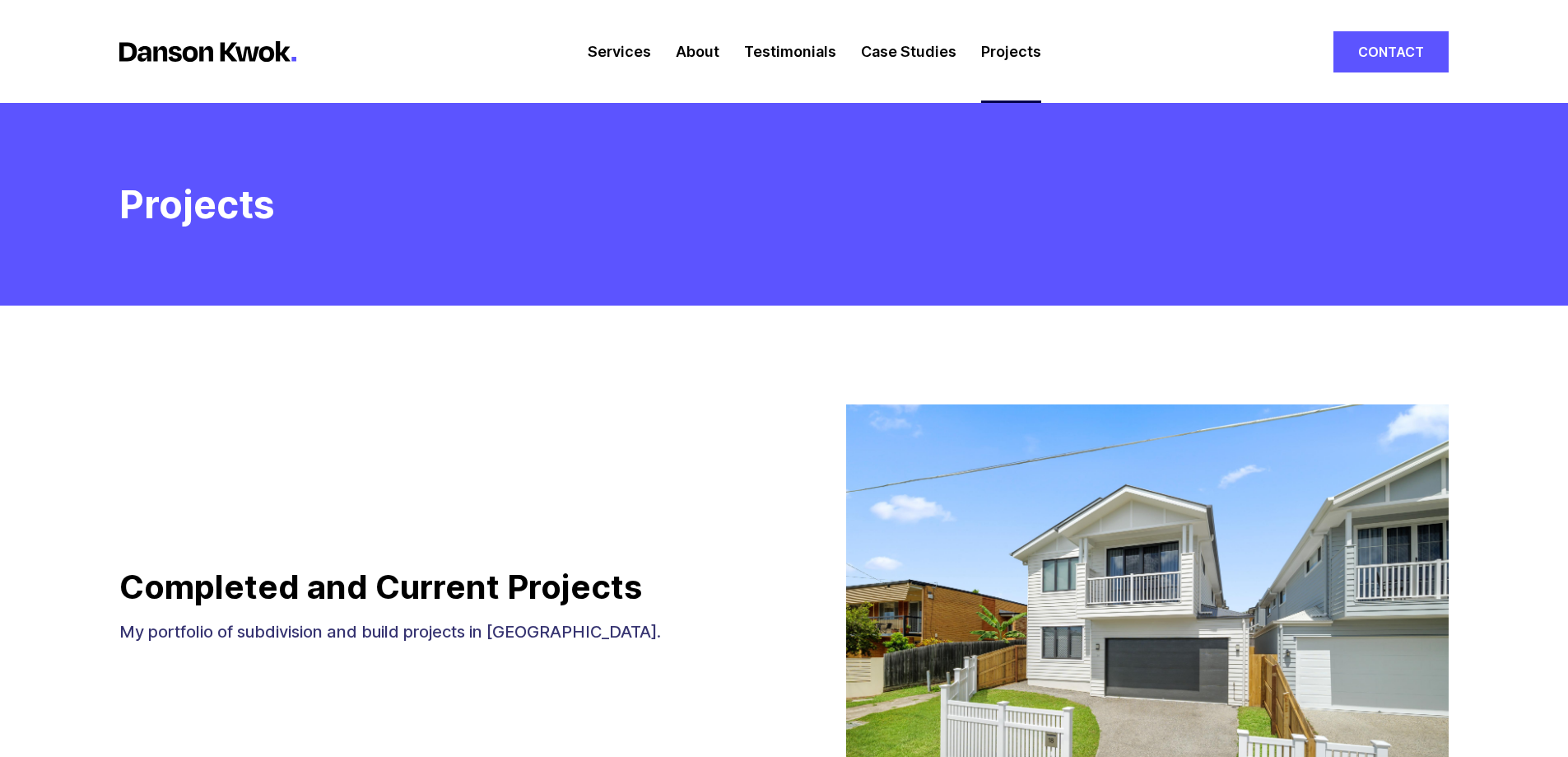
click at [641, 55] on link "Services" at bounding box center [620, 52] width 64 height 103
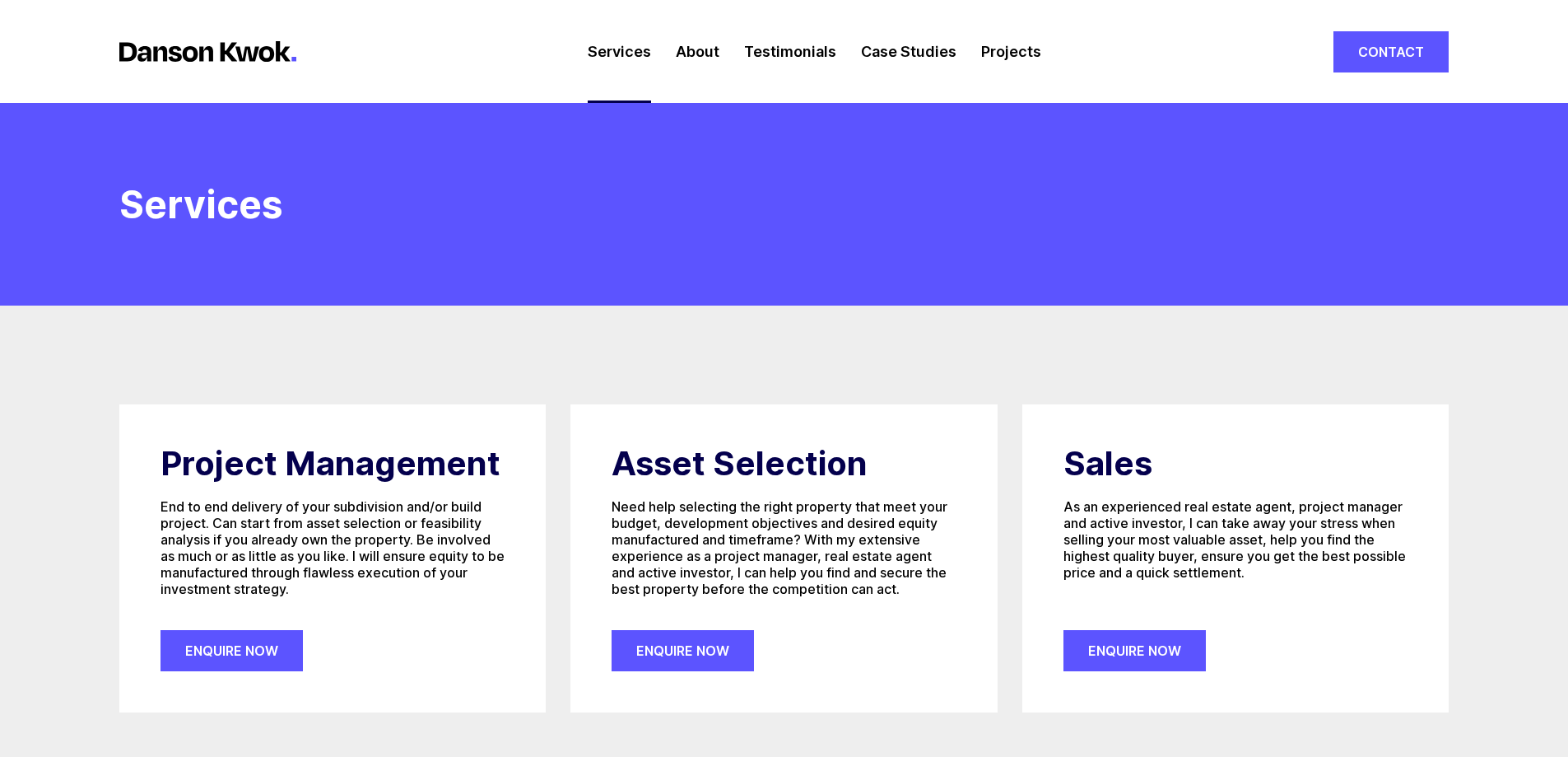
click at [1324, 184] on header "Services" at bounding box center [784, 204] width 1568 height 202
click at [1016, 47] on link "Projects" at bounding box center [1012, 52] width 60 height 103
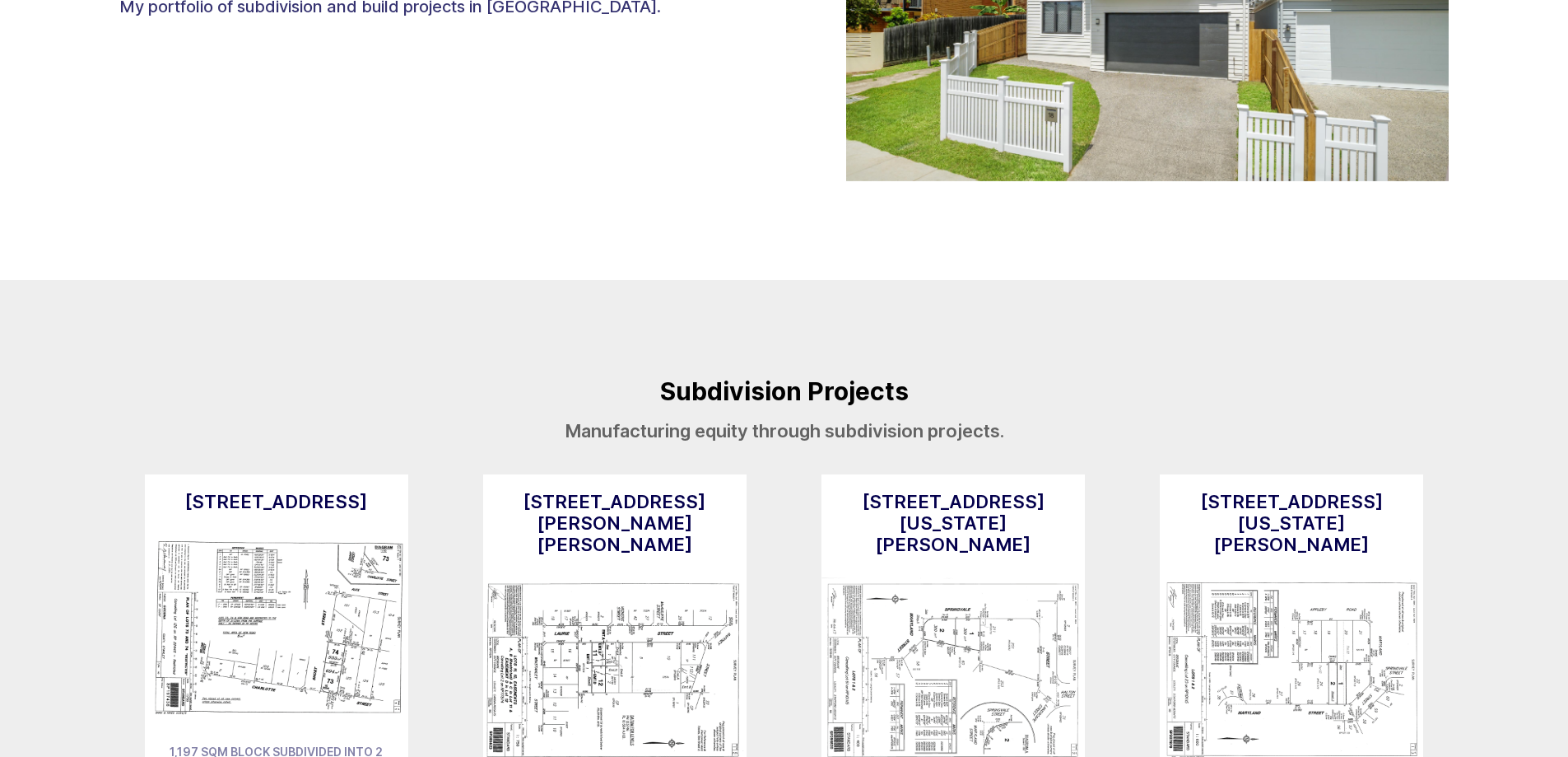
scroll to position [906, 0]
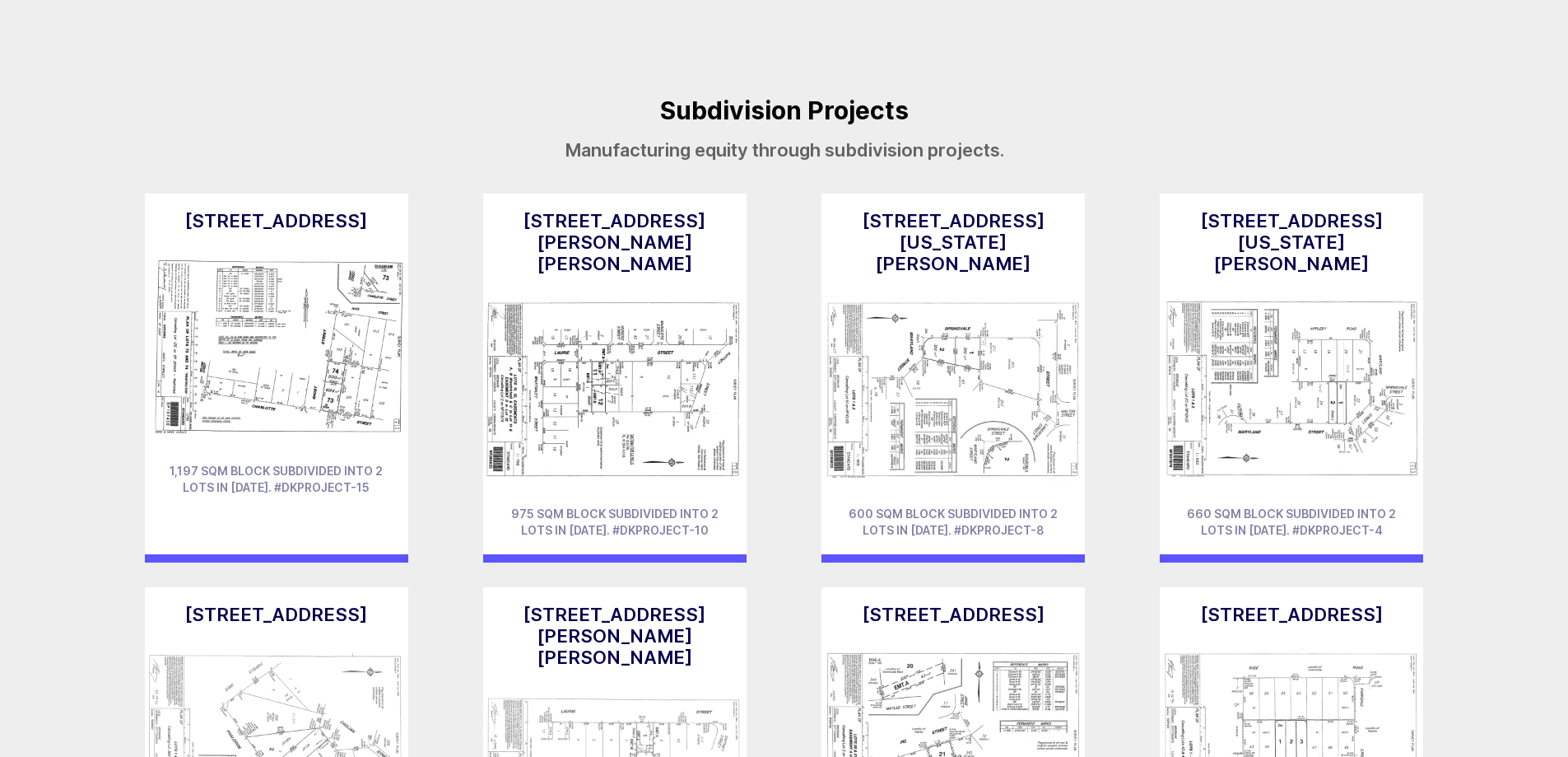
click at [928, 227] on h3 "[STREET_ADDRESS][US_STATE][PERSON_NAME]" at bounding box center [954, 242] width 230 height 65
click at [956, 301] on img at bounding box center [953, 389] width 263 height 198
click at [942, 507] on span "600 sqm block subdivided into 2 lots in [DATE]. #dkproject-8" at bounding box center [953, 522] width 209 height 31
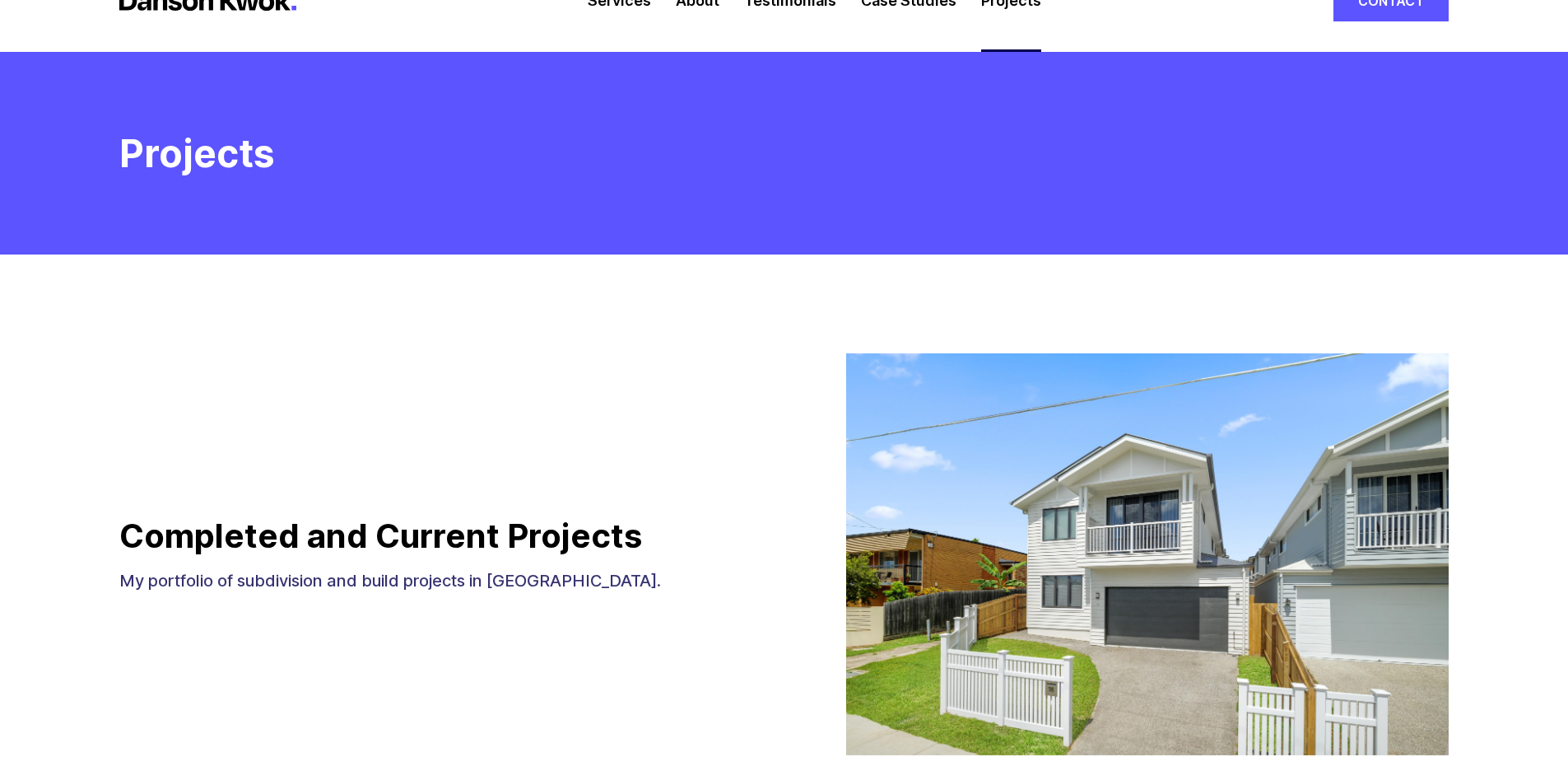
scroll to position [0, 0]
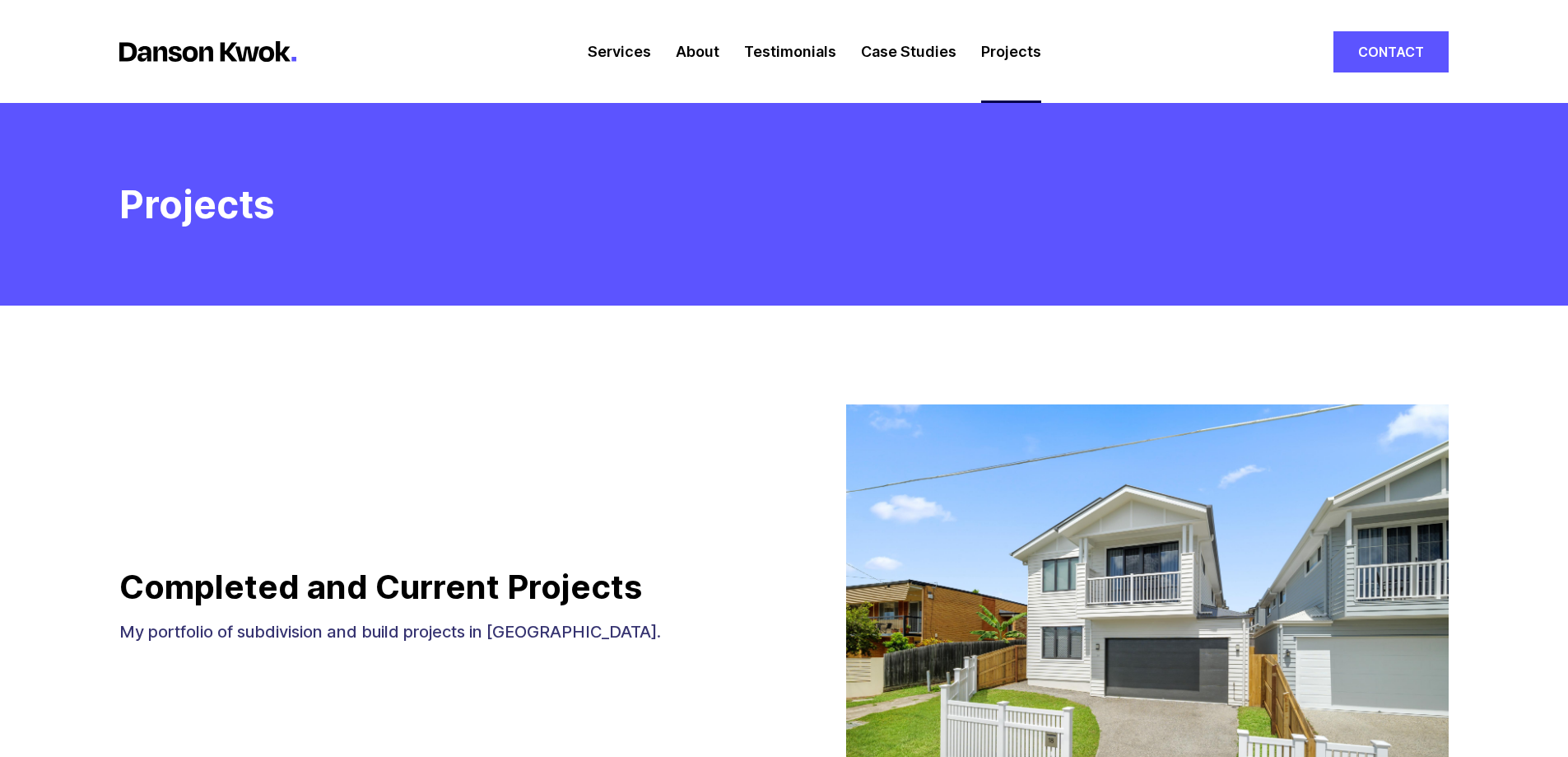
click at [278, 40] on div "Services About Testimonials Case Studies Projects Contact" at bounding box center [784, 52] width 1568 height 103
click at [196, 232] on header "Projects" at bounding box center [784, 204] width 1568 height 202
click at [174, 195] on h1 "Projects" at bounding box center [197, 204] width 155 height 37
click at [156, 92] on div "Services About Testimonials Case Studies Projects Contact" at bounding box center [784, 52] width 1568 height 103
click at [171, 63] on div "Services About Testimonials Case Studies Projects Contact" at bounding box center [784, 52] width 1568 height 103
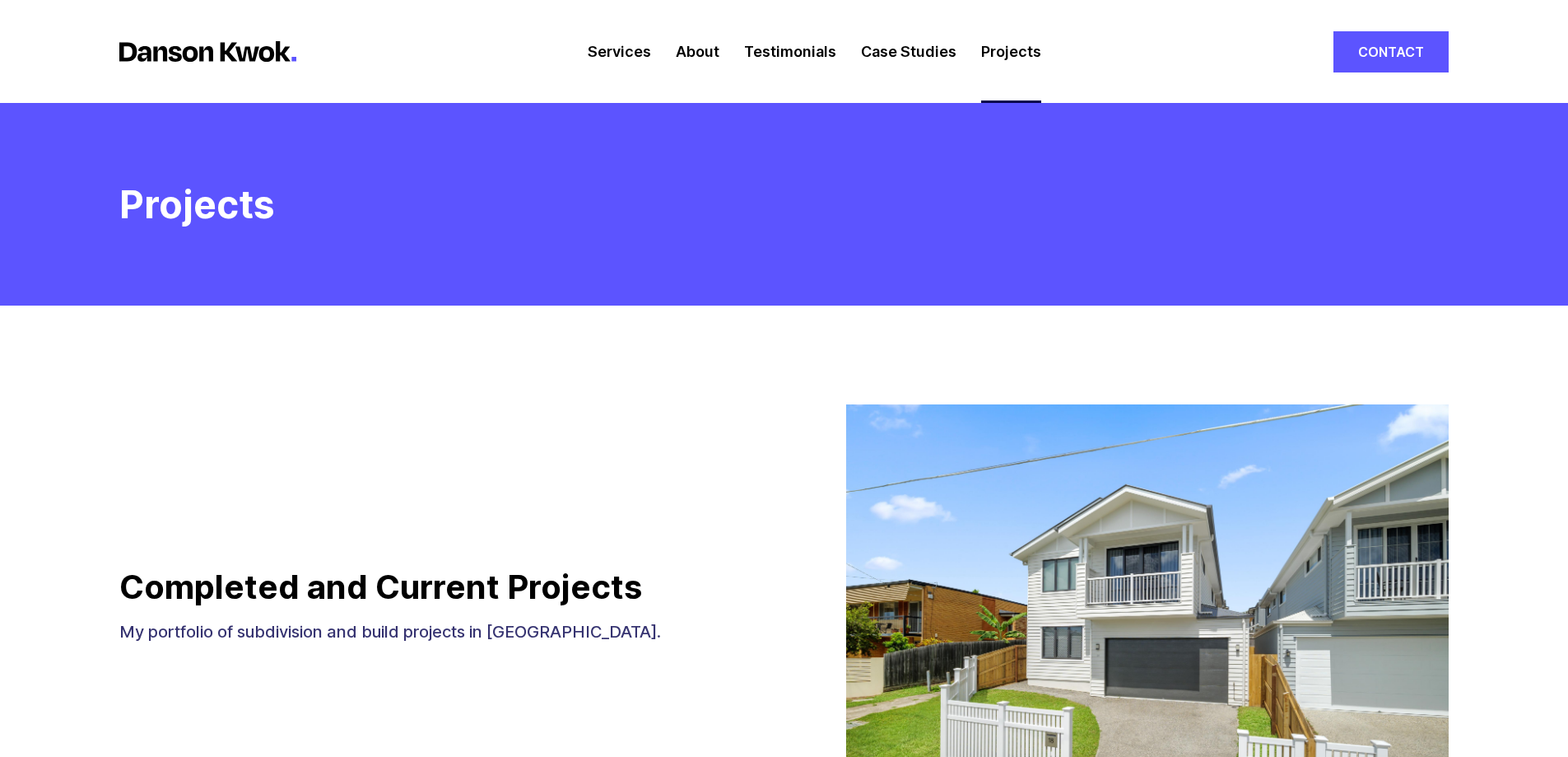
drag, startPoint x: 173, startPoint y: 63, endPoint x: 194, endPoint y: 57, distance: 21.8
click at [173, 63] on div "Services About Testimonials Case Studies Projects Contact" at bounding box center [784, 52] width 1568 height 103
click at [638, 52] on link "Services" at bounding box center [620, 52] width 64 height 103
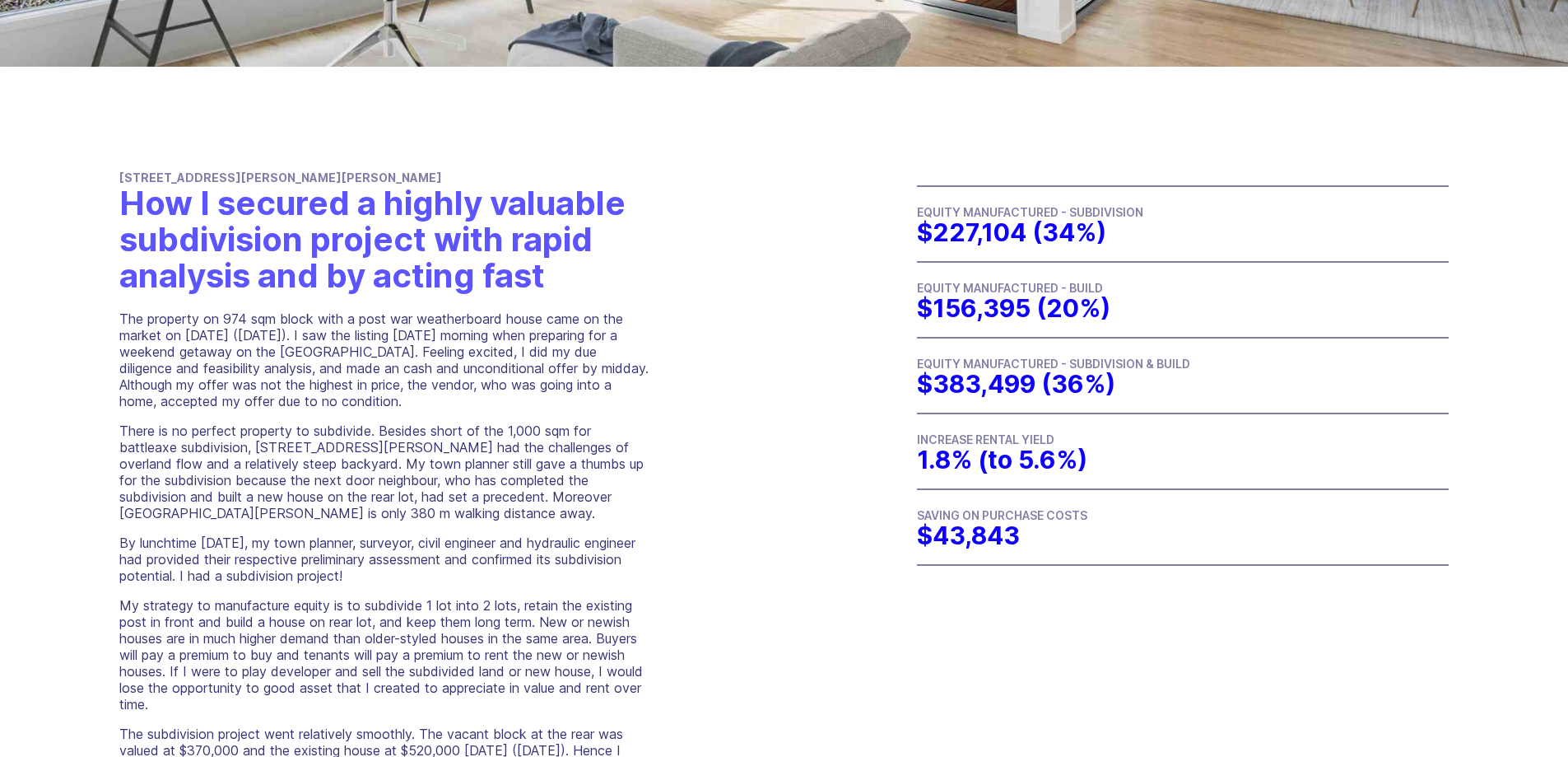
scroll to position [659, 0]
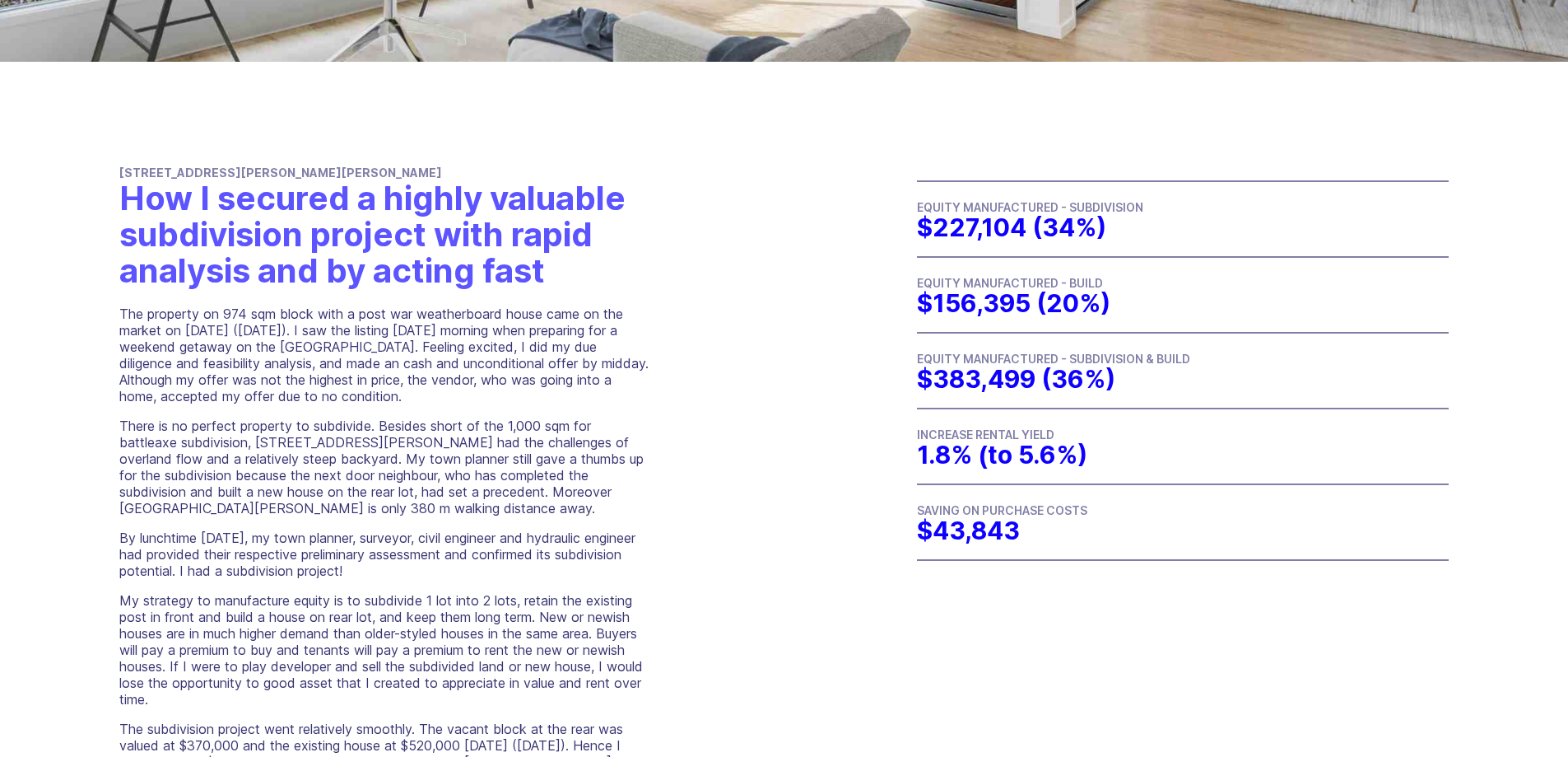
click at [748, 683] on section "9 & 9A Laurie St, Carina Heights How I secured a highly valuable subdivision pr…" at bounding box center [784, 760] width 1568 height 1390
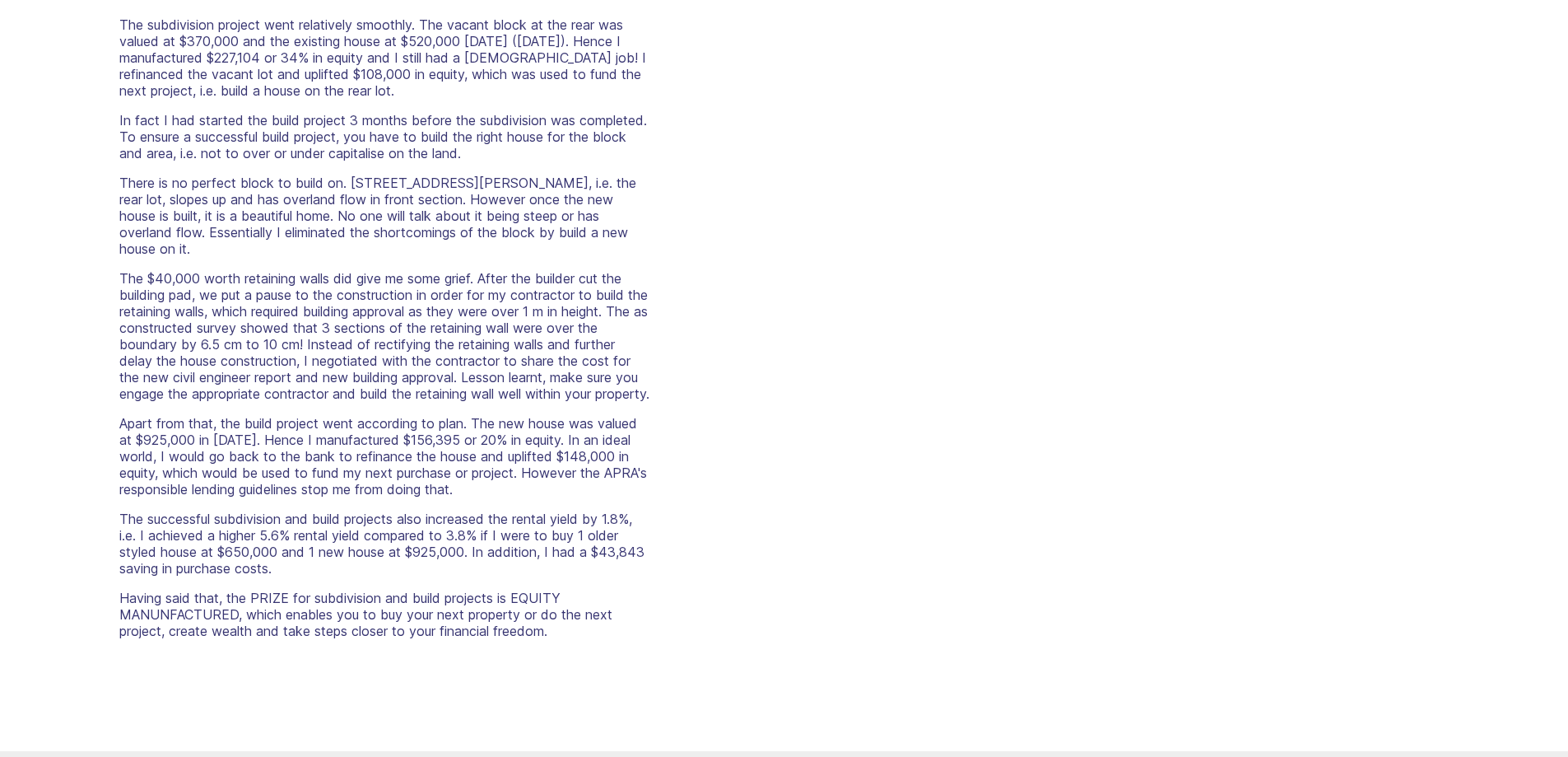
scroll to position [1400, 0]
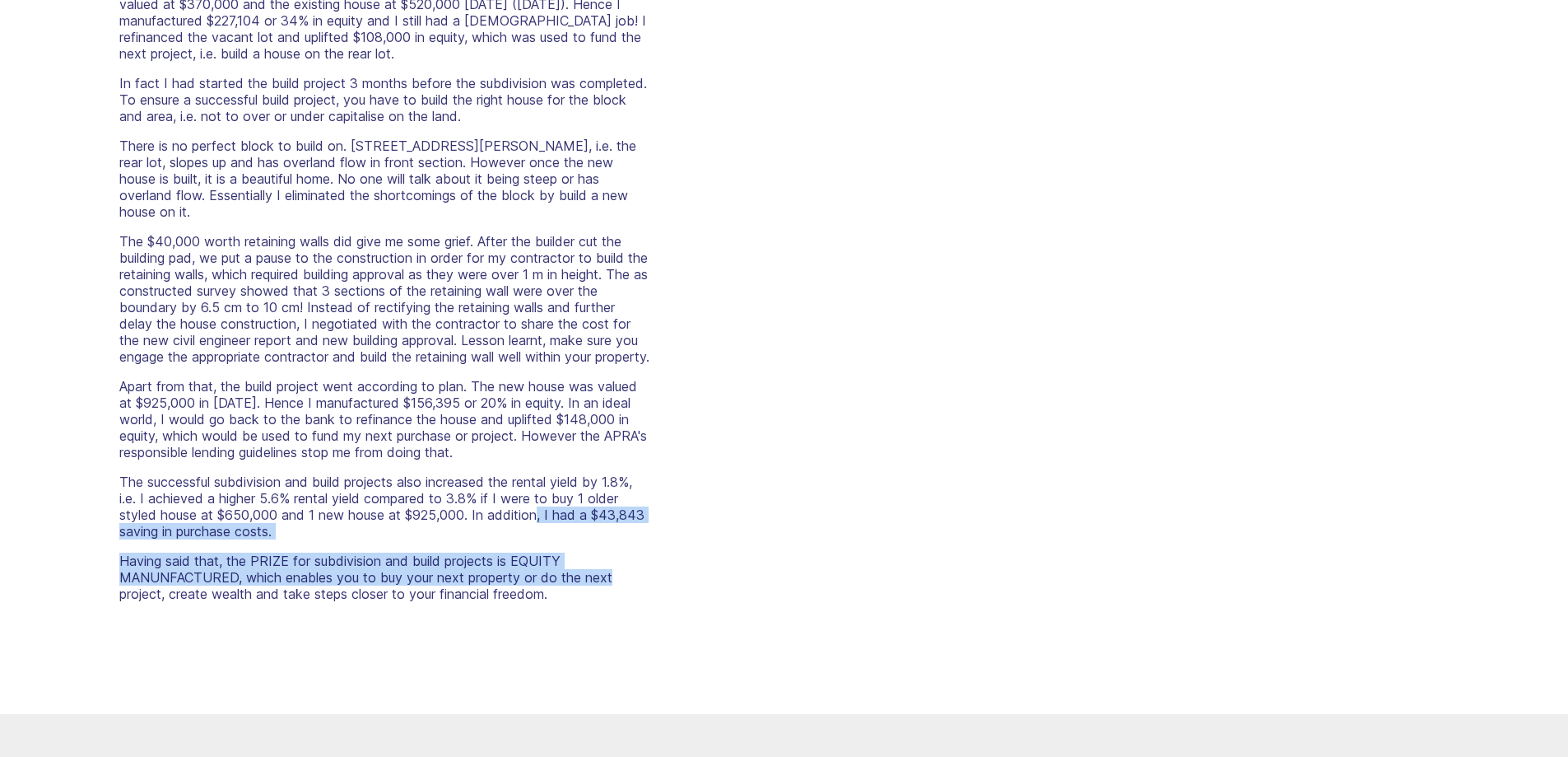
drag, startPoint x: 536, startPoint y: 513, endPoint x: 720, endPoint y: 569, distance: 192.3
click at [720, 569] on section "9 & 9A Laurie St, Carina Heights How I secured a highly valuable subdivision pr…" at bounding box center [784, 19] width 1568 height 1390
click at [720, 570] on section "9 & 9A Laurie St, Carina Heights How I secured a highly valuable subdivision pr…" at bounding box center [784, 19] width 1568 height 1390
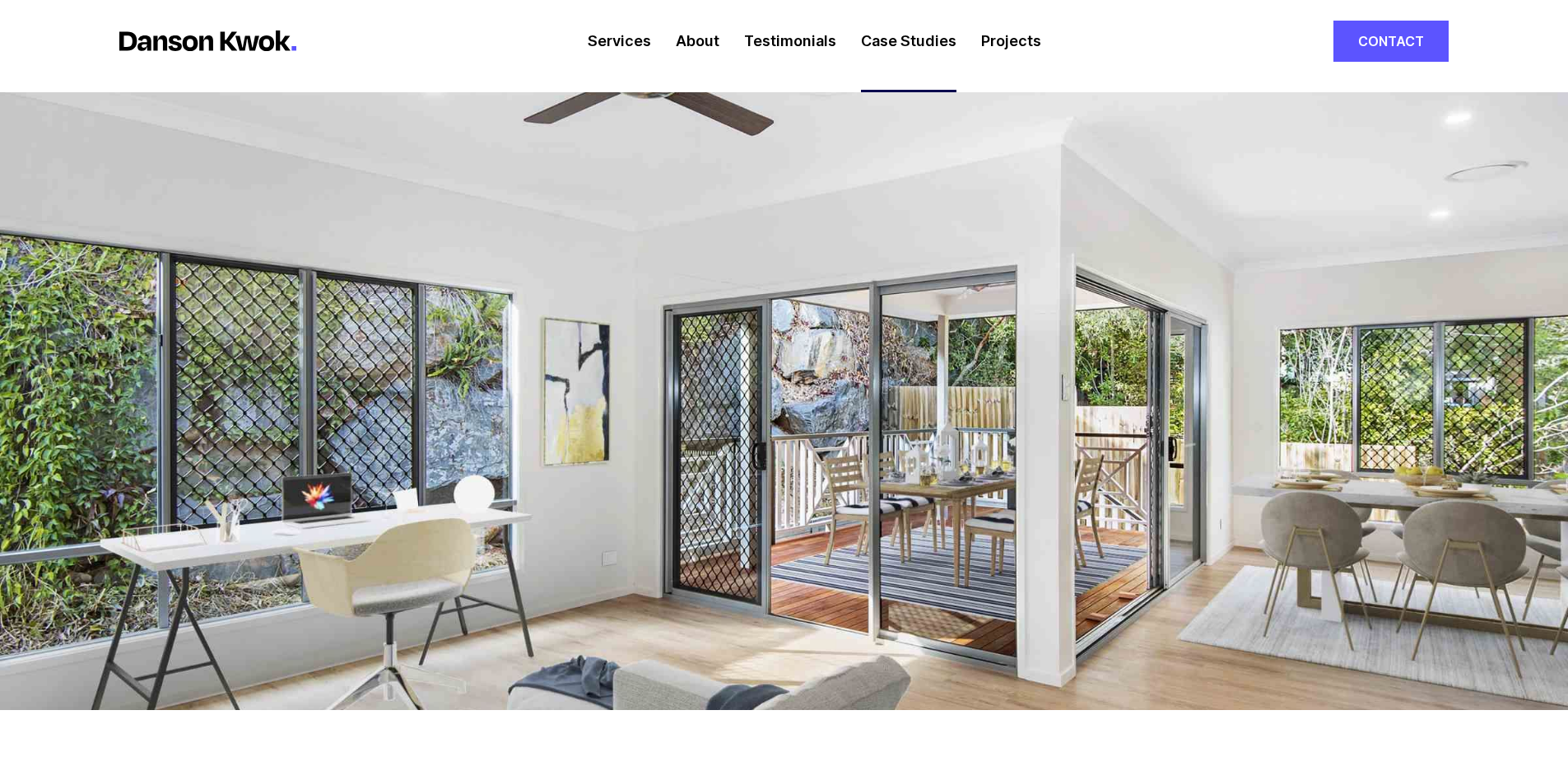
scroll to position [0, 0]
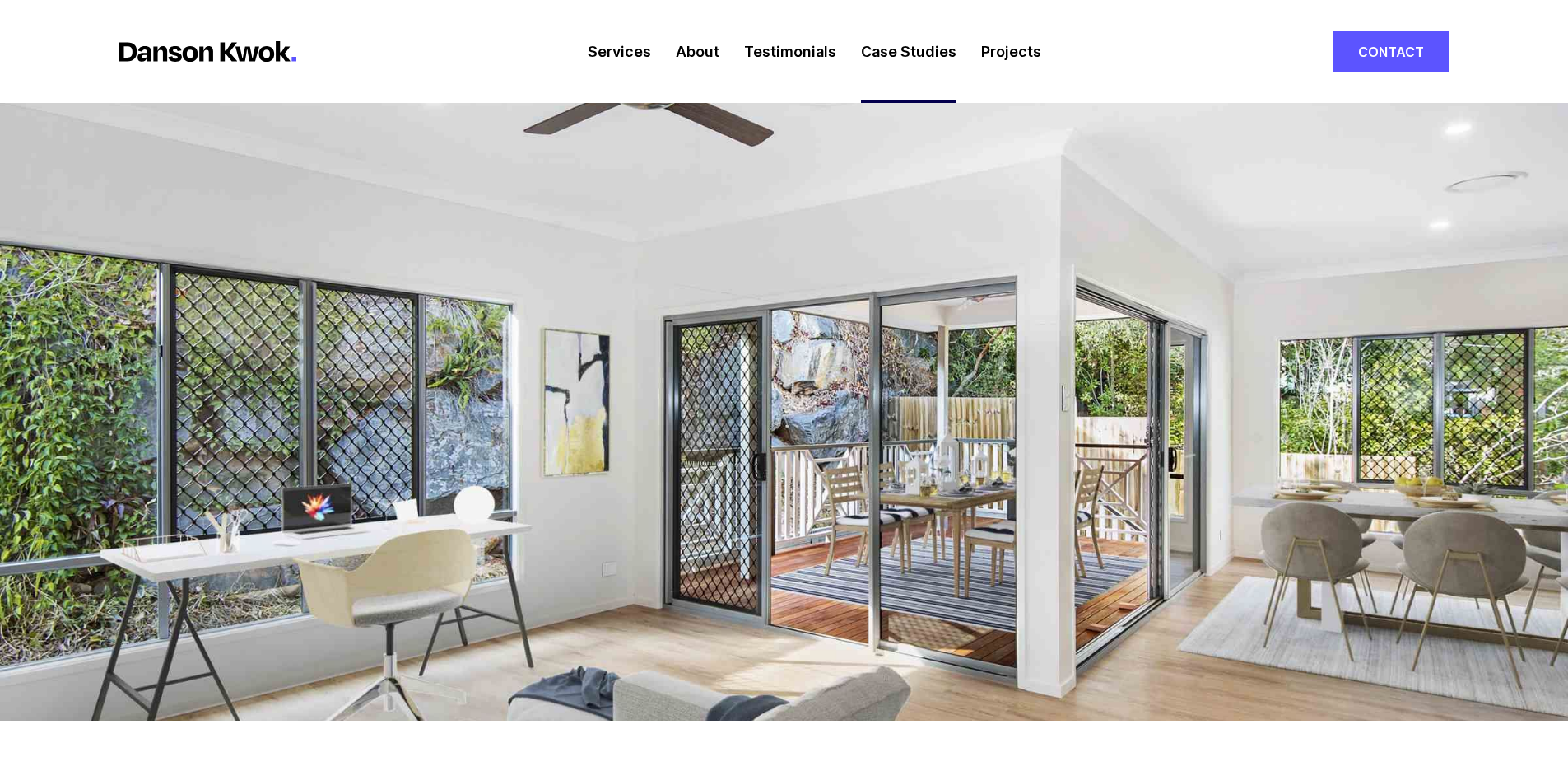
click at [604, 47] on link "Services" at bounding box center [620, 52] width 64 height 103
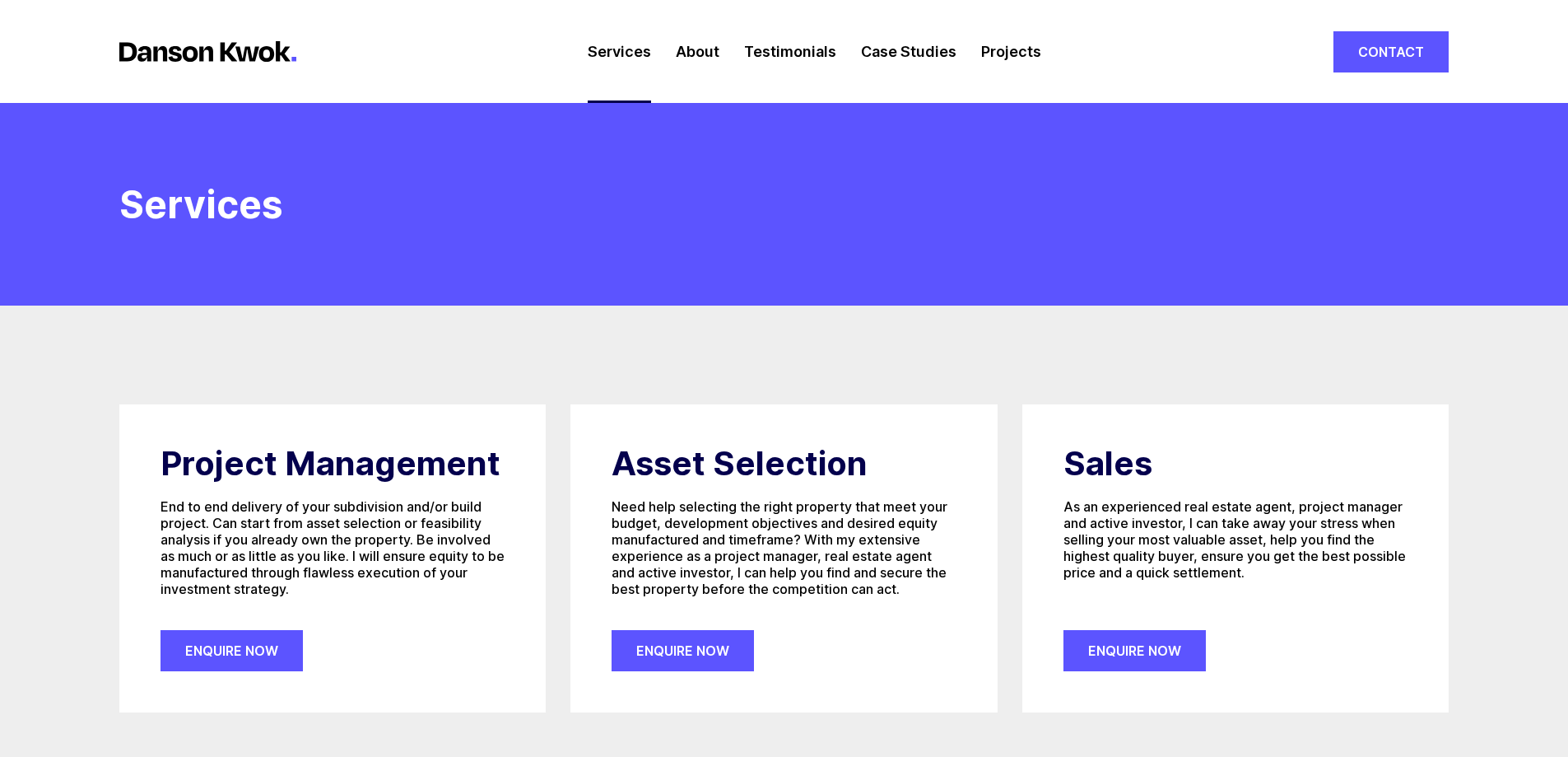
click at [698, 38] on link "About" at bounding box center [698, 52] width 44 height 103
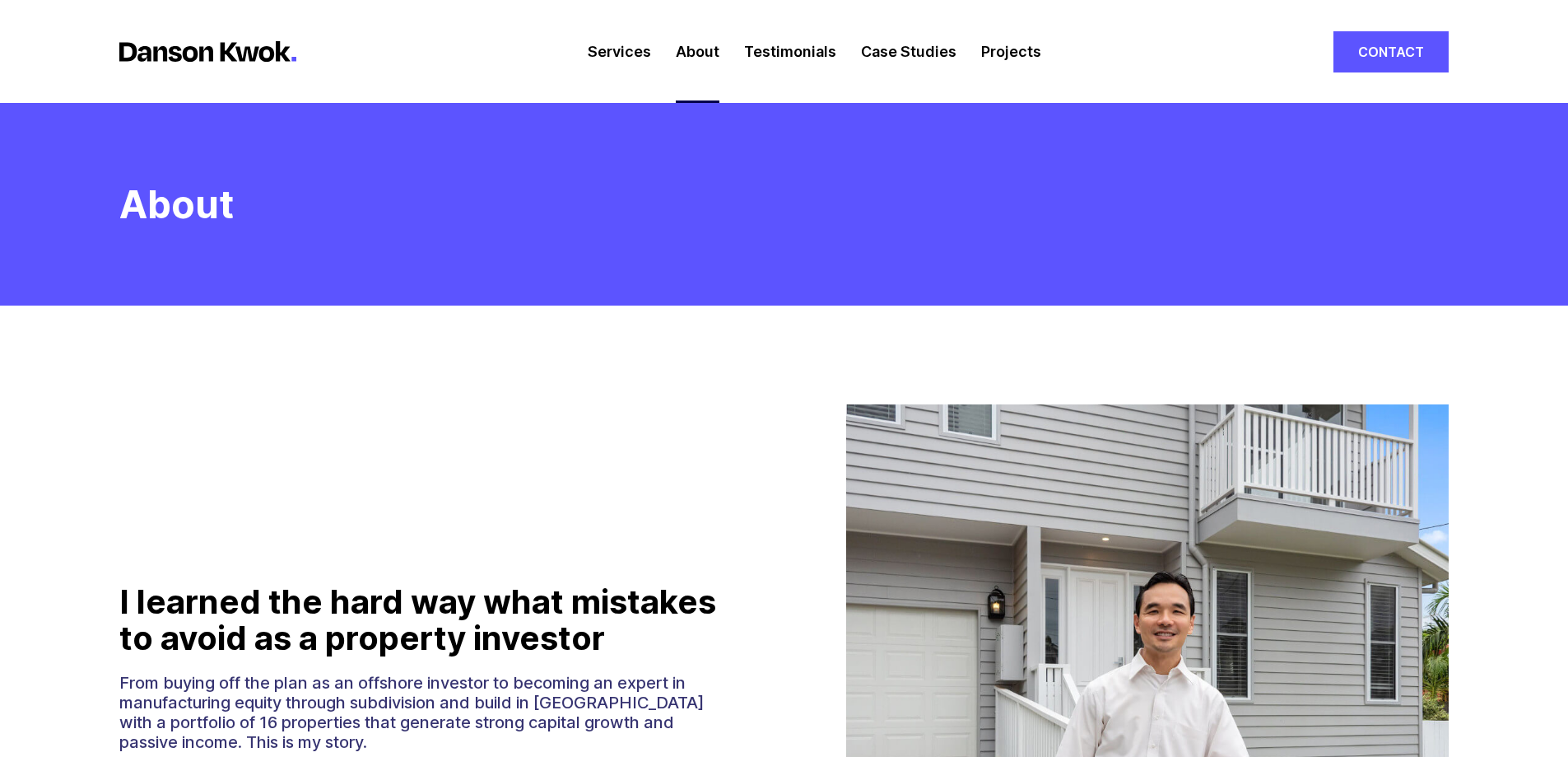
click at [801, 56] on link "Testimonials" at bounding box center [791, 52] width 92 height 103
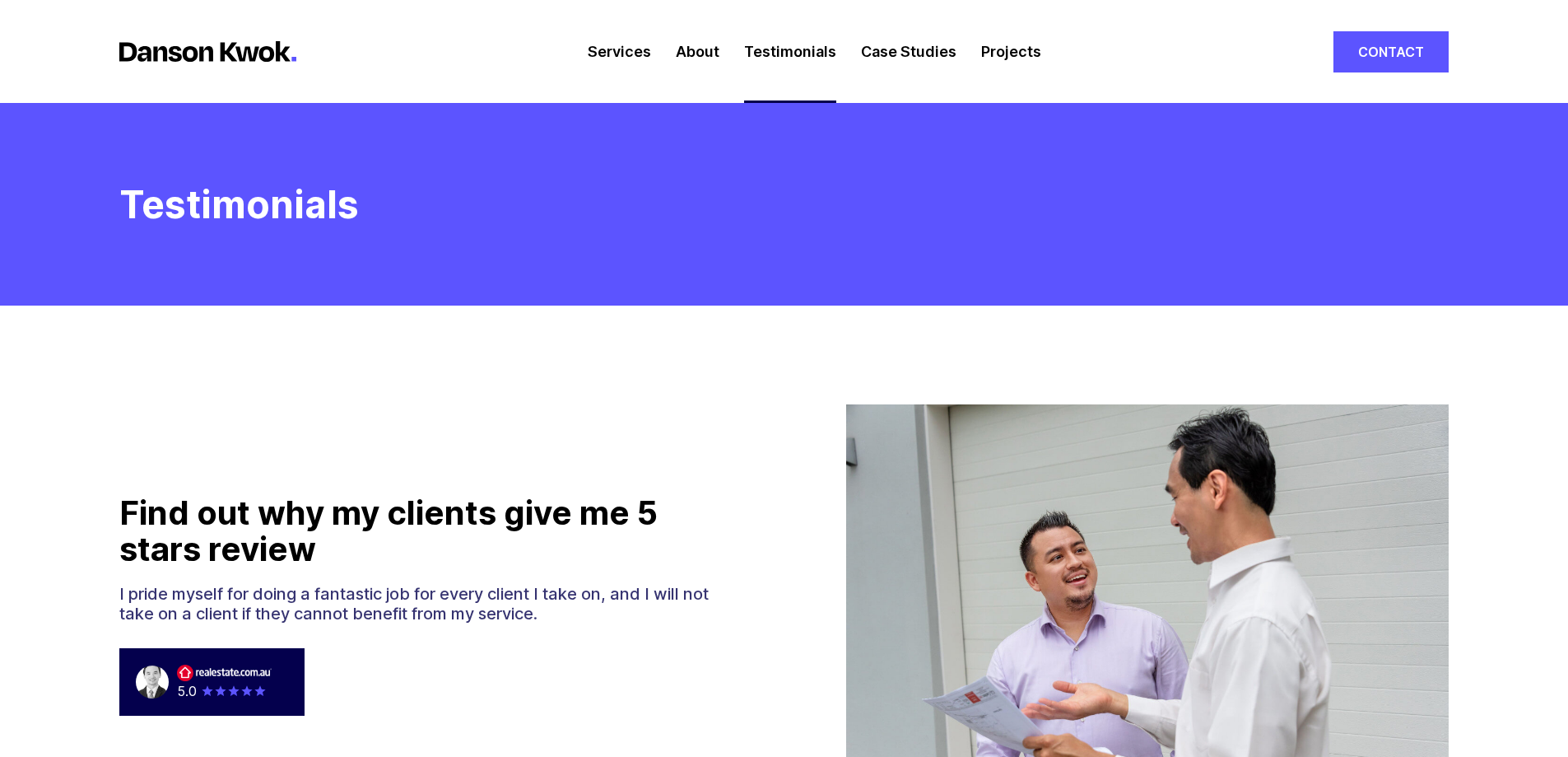
click at [644, 52] on link "Services" at bounding box center [620, 52] width 64 height 103
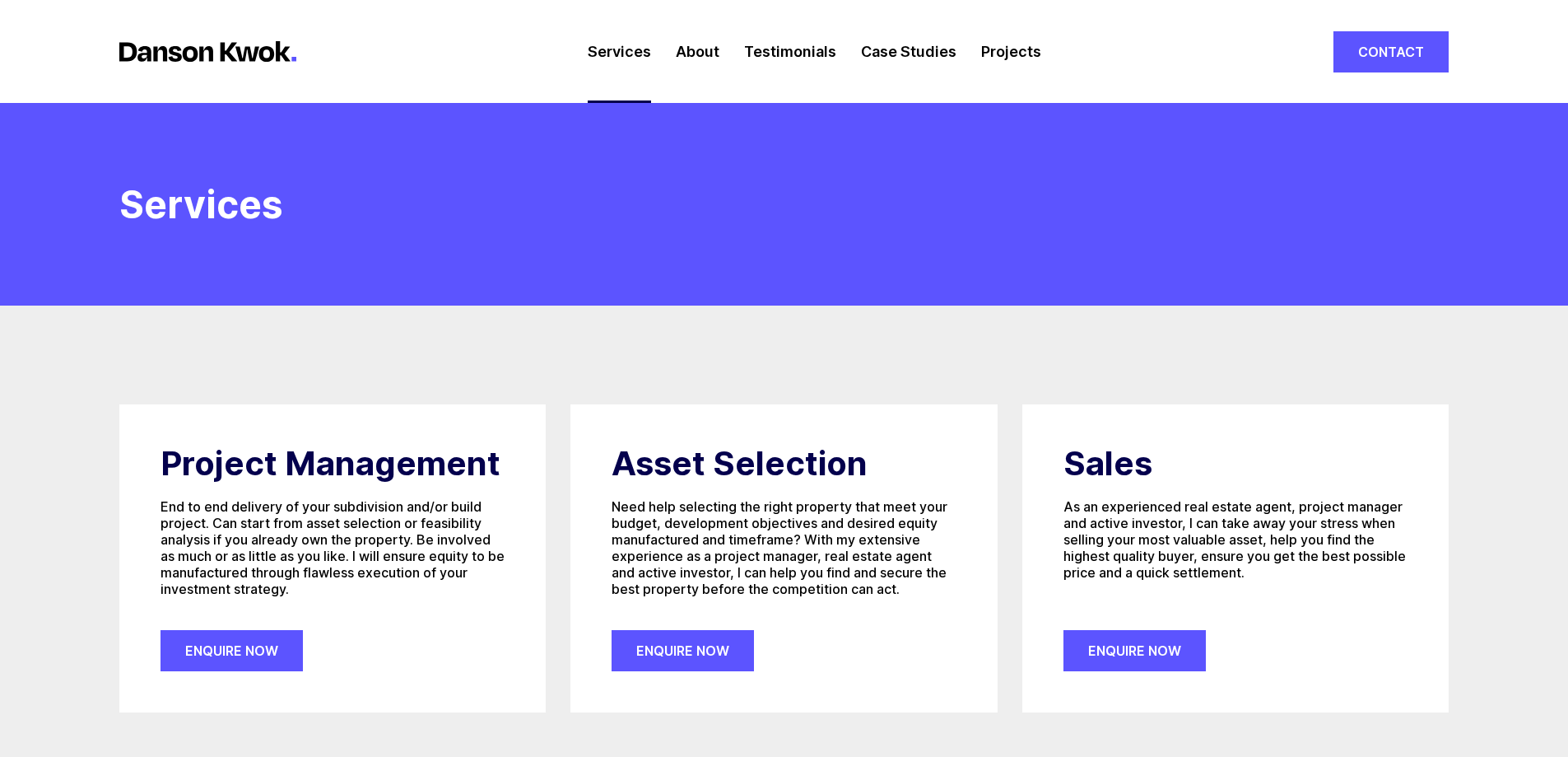
drag, startPoint x: 941, startPoint y: 52, endPoint x: 973, endPoint y: 52, distance: 32.0
click at [941, 52] on link "Case Studies" at bounding box center [909, 52] width 96 height 103
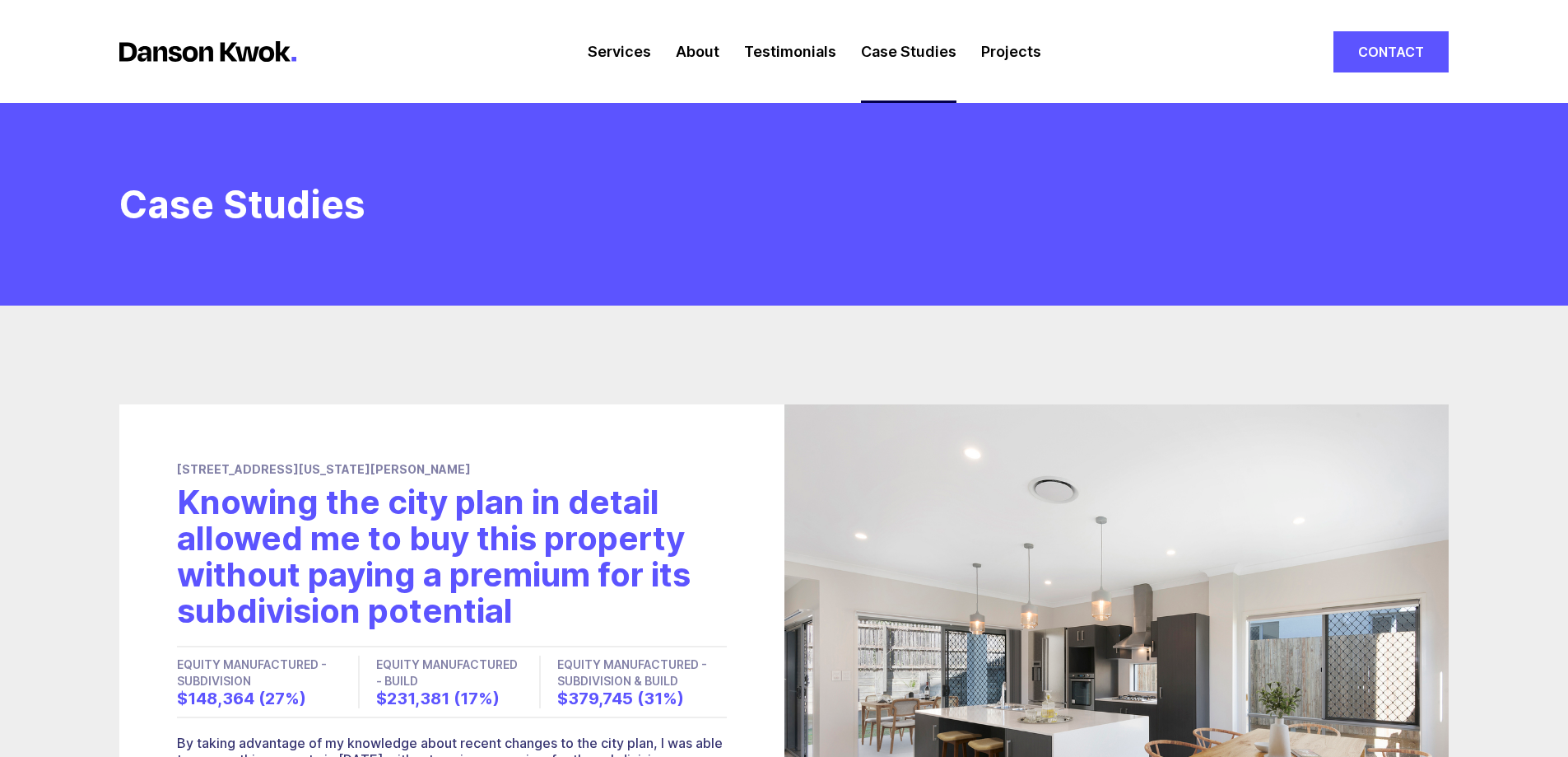
click at [1009, 56] on link "Projects" at bounding box center [1012, 52] width 60 height 103
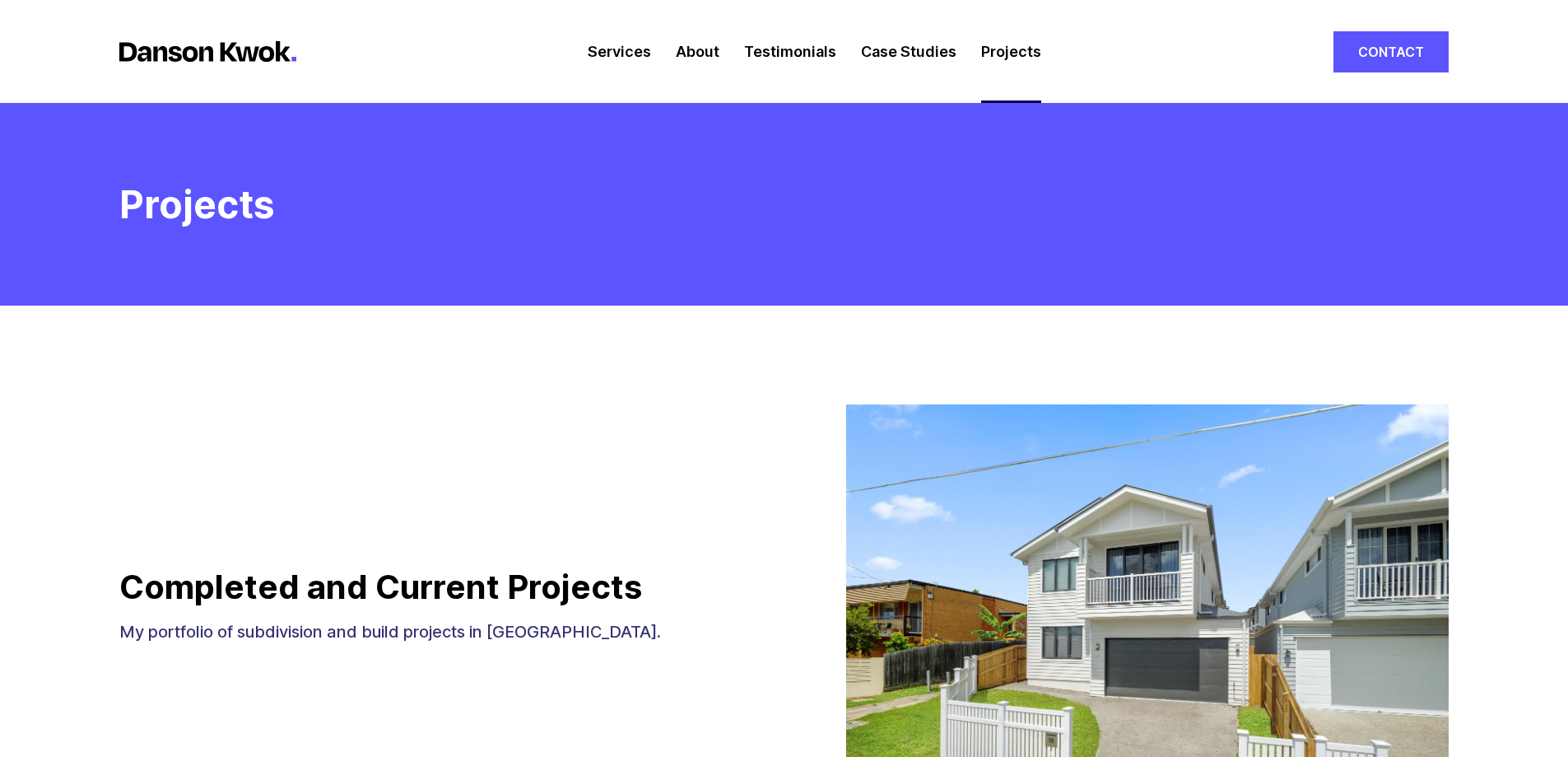
click at [619, 53] on link "Services" at bounding box center [620, 52] width 64 height 103
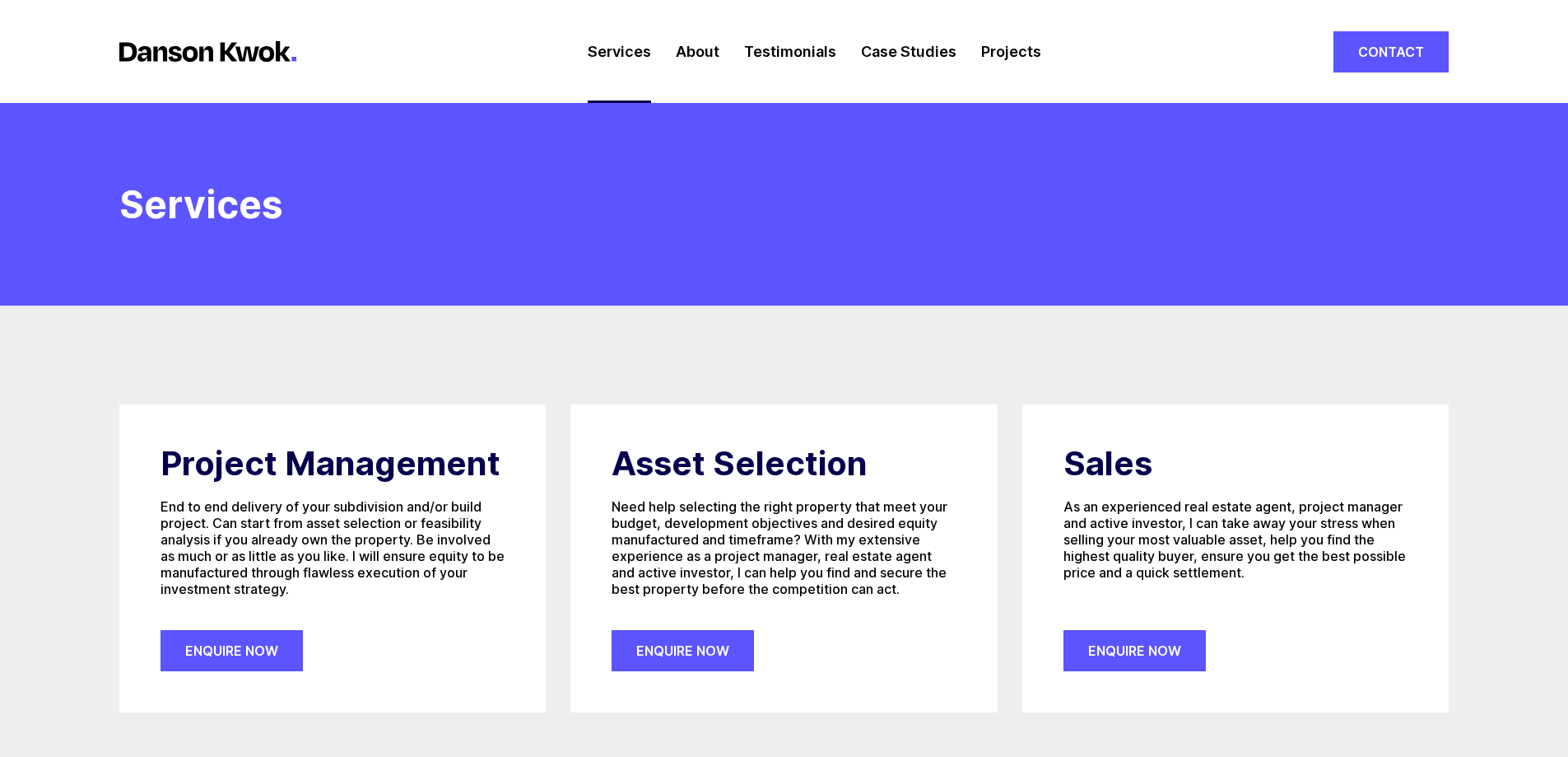
click at [719, 49] on link "About" at bounding box center [698, 52] width 44 height 103
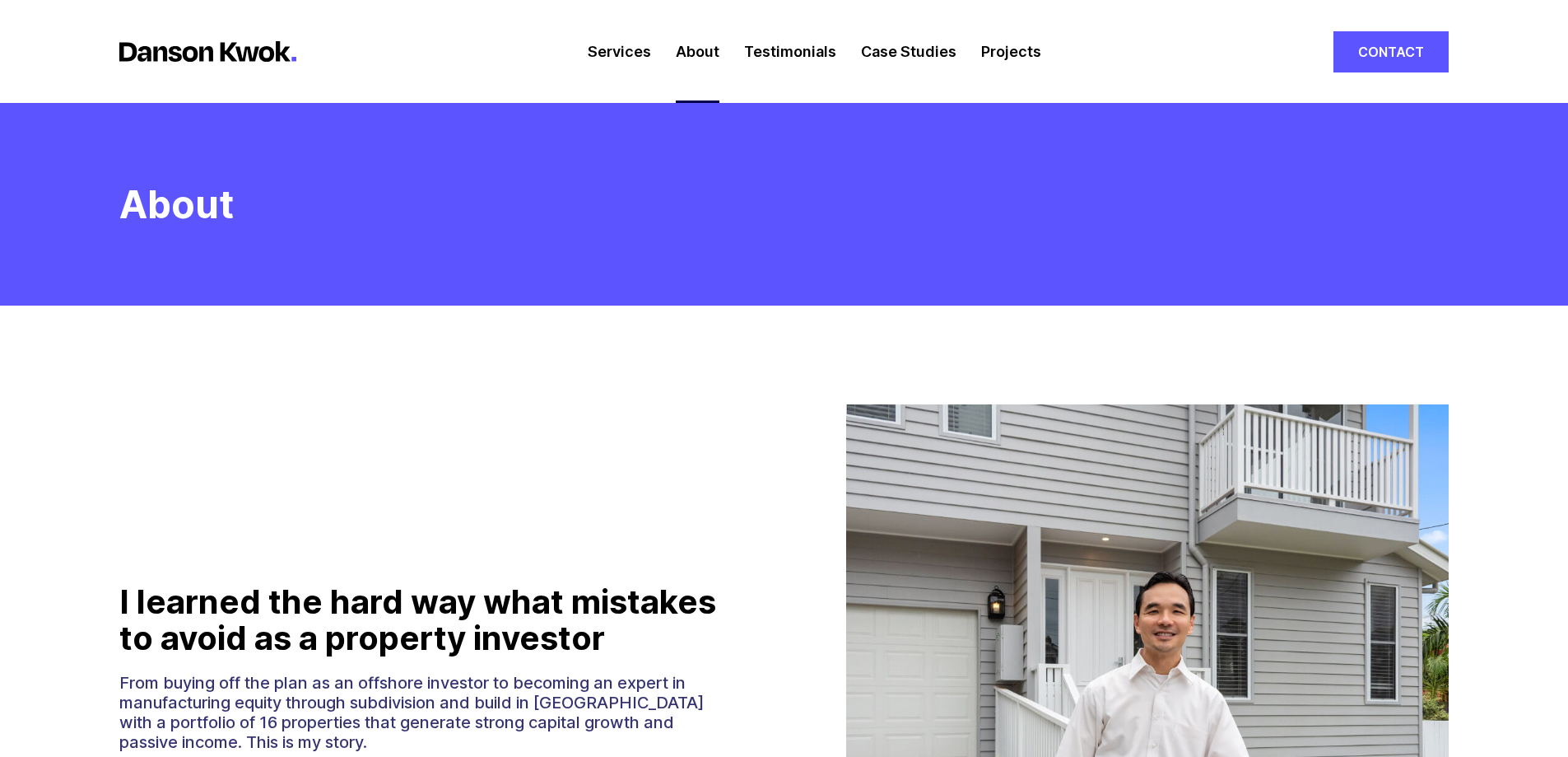
click at [597, 62] on link "Services" at bounding box center [620, 52] width 64 height 103
